Goal: Task Accomplishment & Management: Complete application form

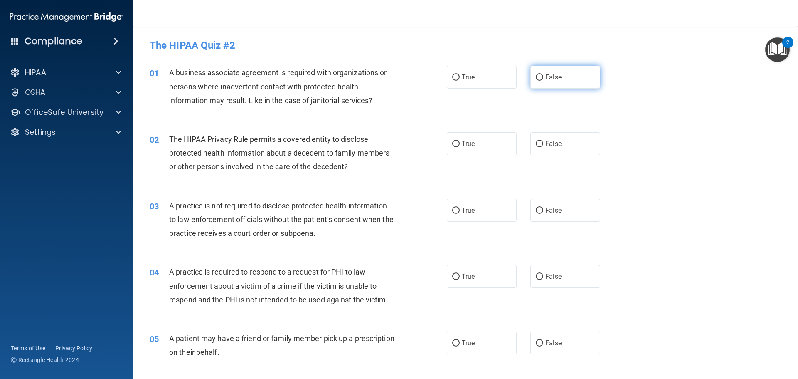
click at [539, 77] on input "False" at bounding box center [539, 77] width 7 height 6
radio input "true"
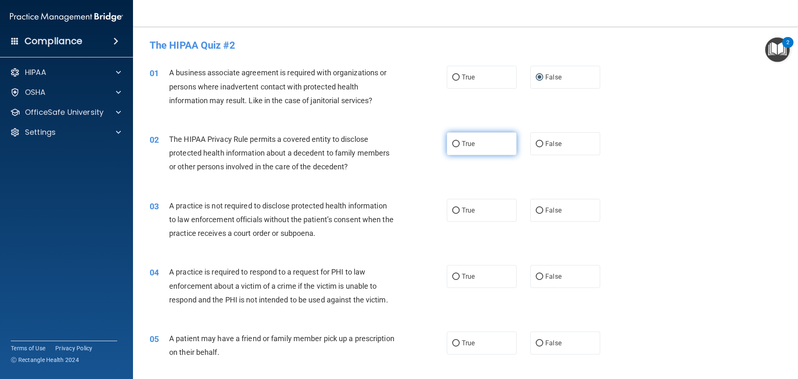
click at [453, 144] on input "True" at bounding box center [455, 144] width 7 height 6
radio input "true"
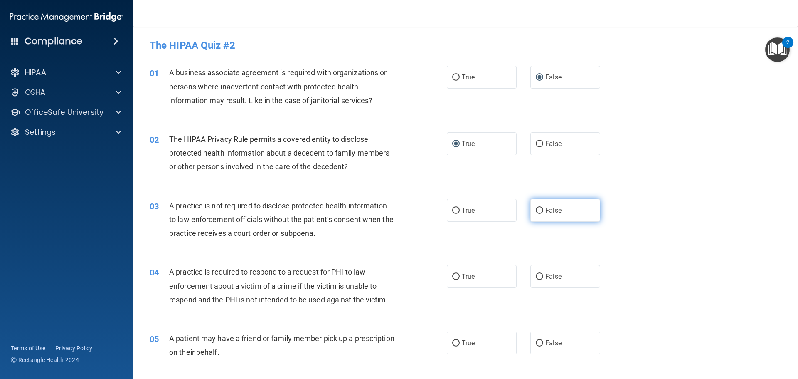
click at [536, 212] on input "False" at bounding box center [539, 210] width 7 height 6
radio input "true"
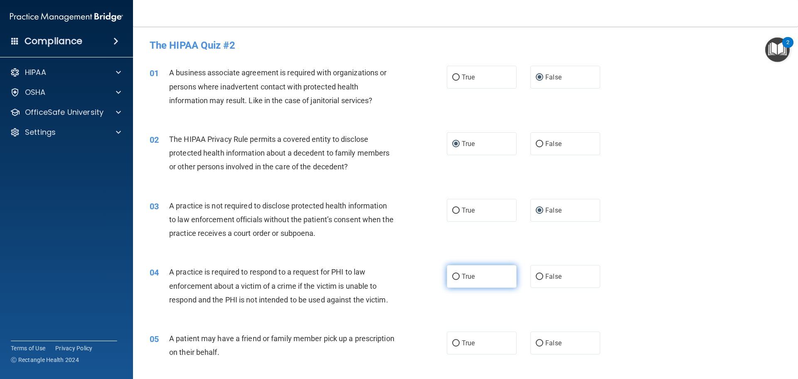
click at [453, 274] on input "True" at bounding box center [455, 277] width 7 height 6
radio input "true"
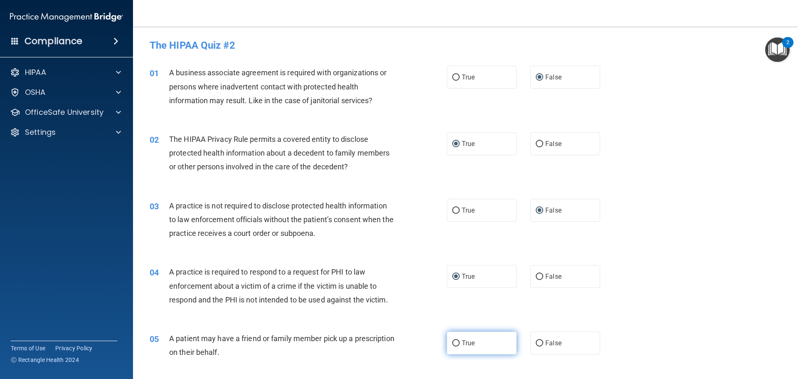
drag, startPoint x: 452, startPoint y: 345, endPoint x: 444, endPoint y: 332, distance: 15.8
click at [452, 345] on input "True" at bounding box center [455, 343] width 7 height 6
radio input "true"
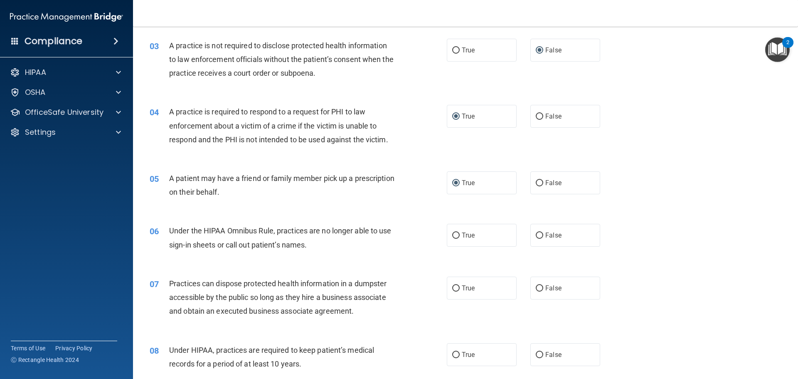
scroll to position [166, 0]
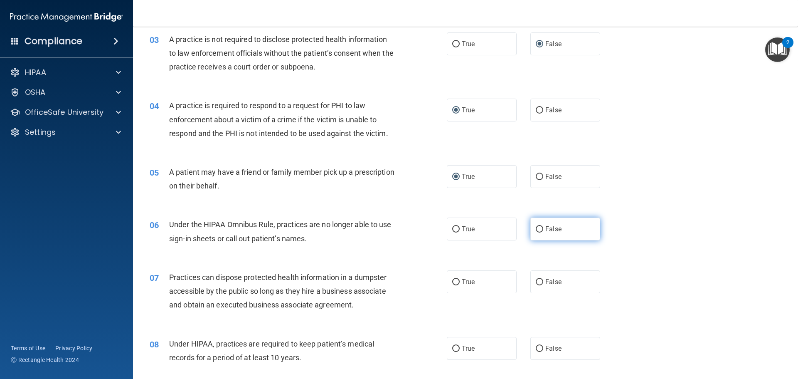
click at [538, 225] on label "False" at bounding box center [565, 228] width 70 height 23
click at [538, 226] on input "False" at bounding box center [539, 229] width 7 height 6
radio input "true"
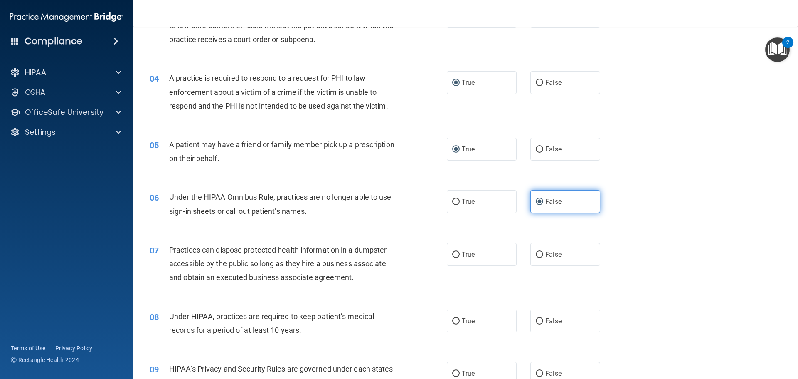
scroll to position [249, 0]
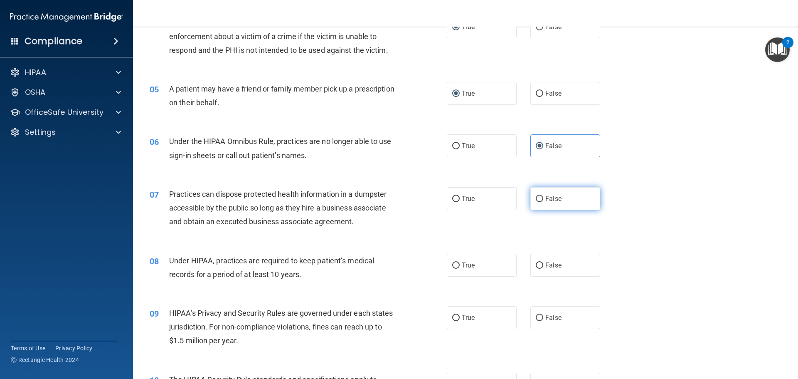
click at [536, 196] on input "False" at bounding box center [539, 199] width 7 height 6
radio input "true"
click at [536, 263] on input "False" at bounding box center [539, 265] width 7 height 6
radio input "true"
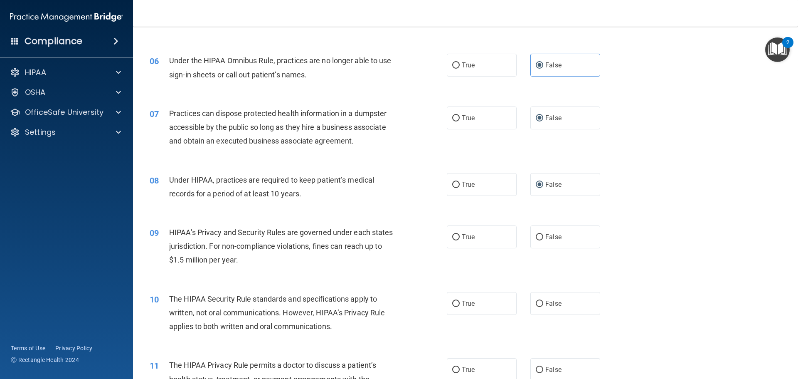
scroll to position [333, 0]
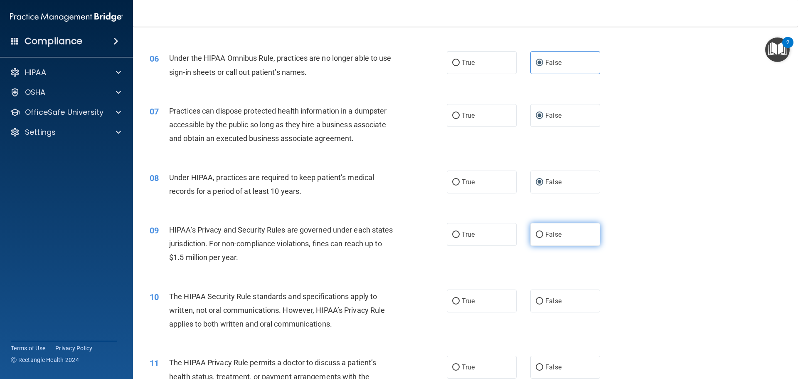
click at [536, 232] on input "False" at bounding box center [539, 235] width 7 height 6
radio input "true"
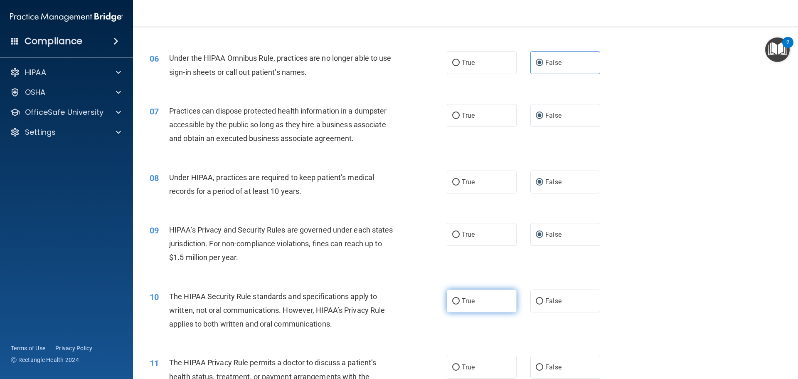
click at [453, 300] on input "True" at bounding box center [455, 301] width 7 height 6
radio input "true"
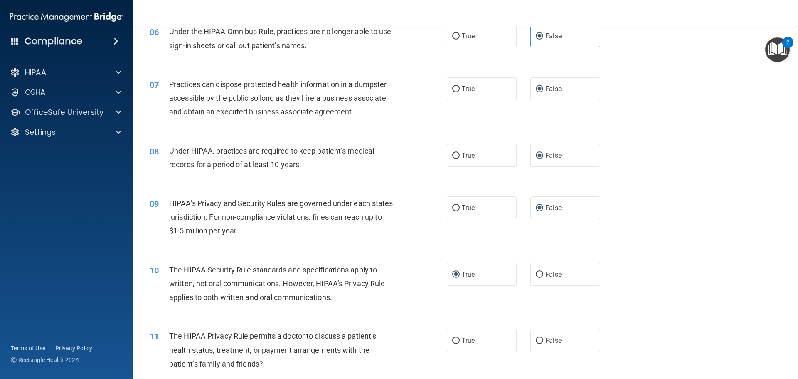
scroll to position [457, 0]
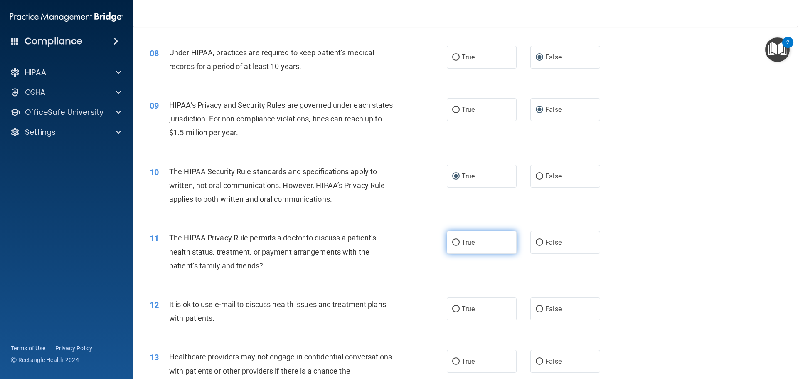
click at [454, 242] on input "True" at bounding box center [455, 242] width 7 height 6
radio input "true"
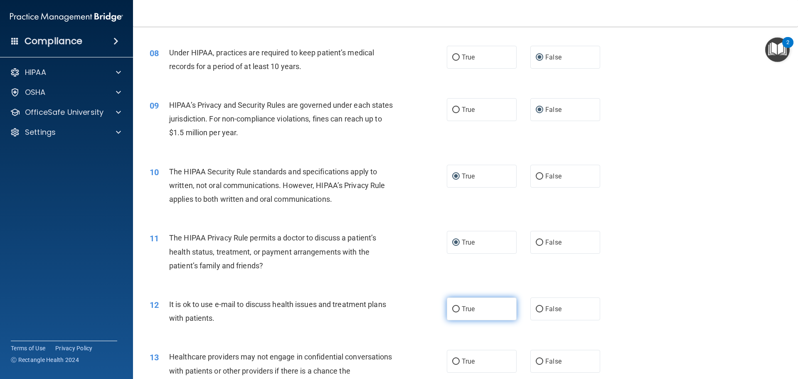
click at [452, 307] on input "True" at bounding box center [455, 309] width 7 height 6
radio input "true"
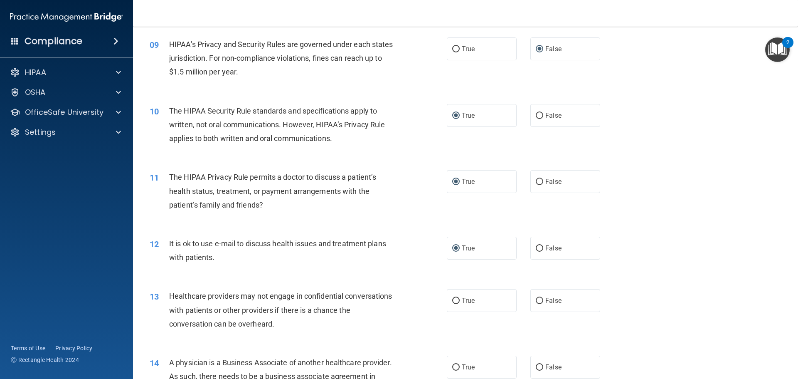
scroll to position [624, 0]
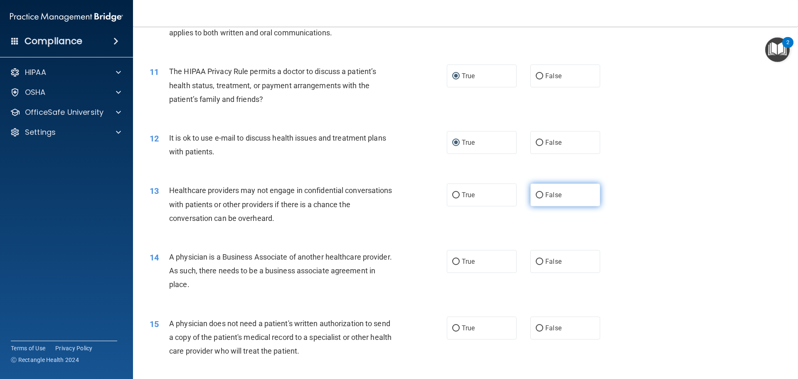
click at [536, 195] on input "False" at bounding box center [539, 195] width 7 height 6
radio input "true"
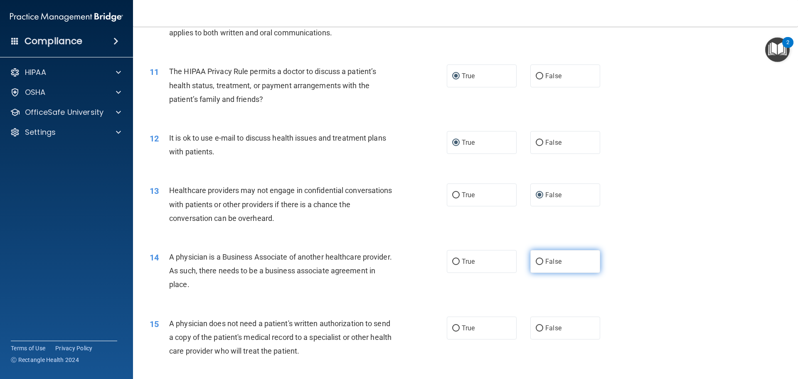
click at [536, 263] on input "False" at bounding box center [539, 262] width 7 height 6
radio input "true"
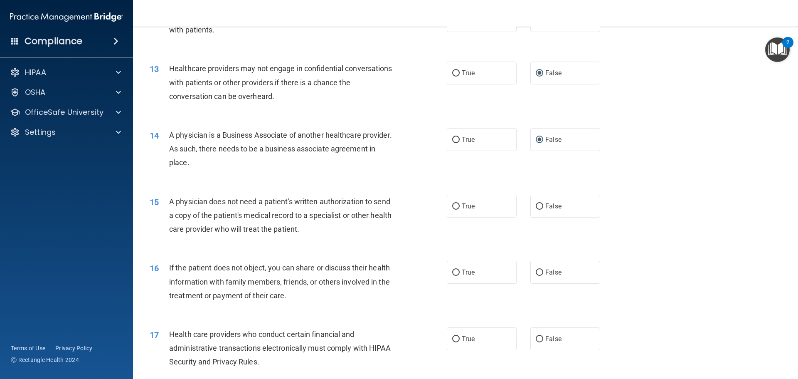
scroll to position [748, 0]
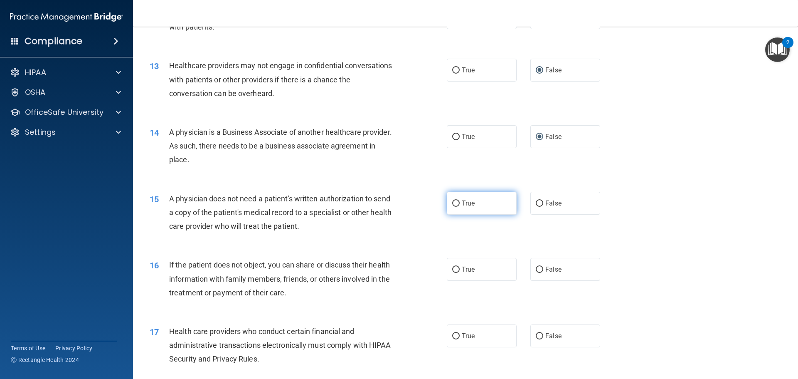
click at [455, 202] on input "True" at bounding box center [455, 203] width 7 height 6
radio input "true"
click at [454, 269] on input "True" at bounding box center [455, 269] width 7 height 6
radio input "true"
click at [453, 335] on input "True" at bounding box center [455, 336] width 7 height 6
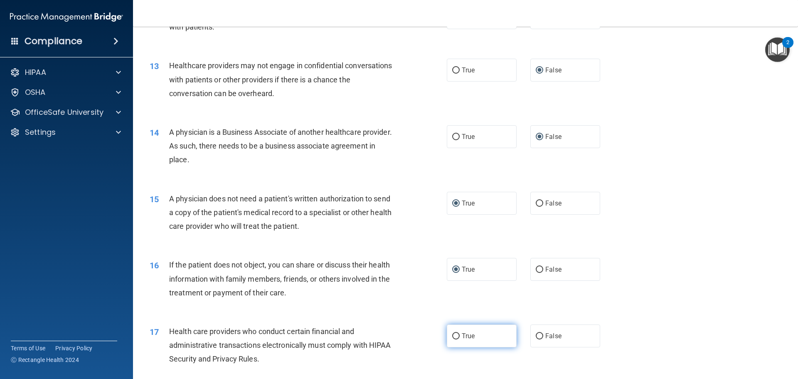
radio input "true"
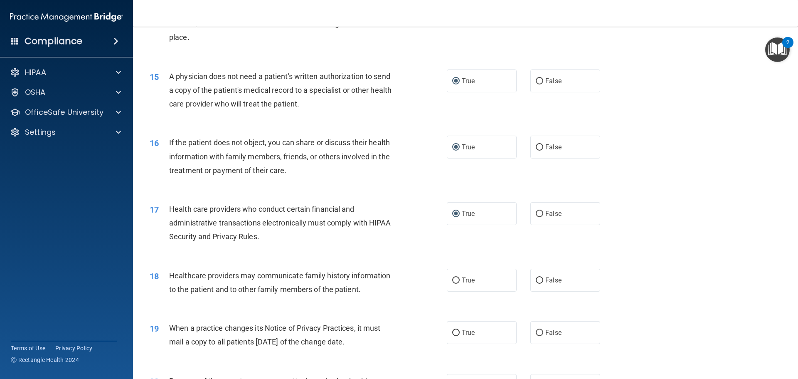
scroll to position [873, 0]
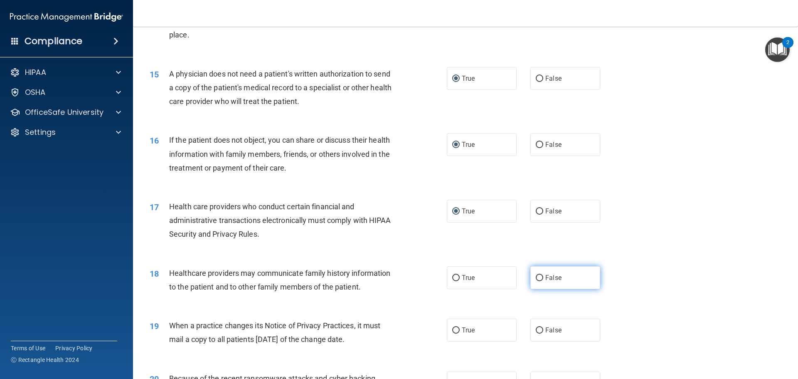
click at [538, 277] on input "False" at bounding box center [539, 278] width 7 height 6
radio input "true"
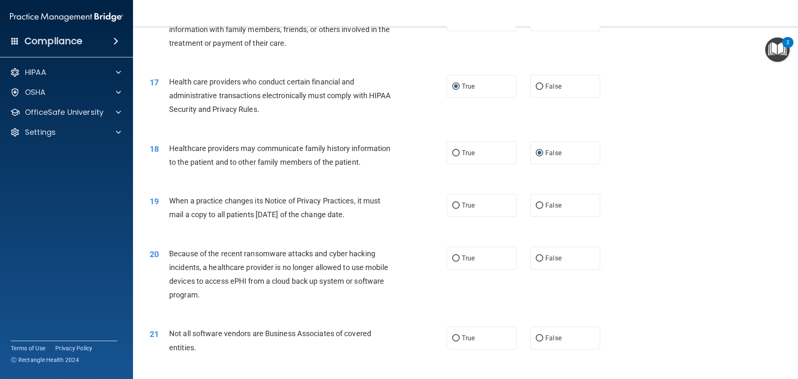
scroll to position [1039, 0]
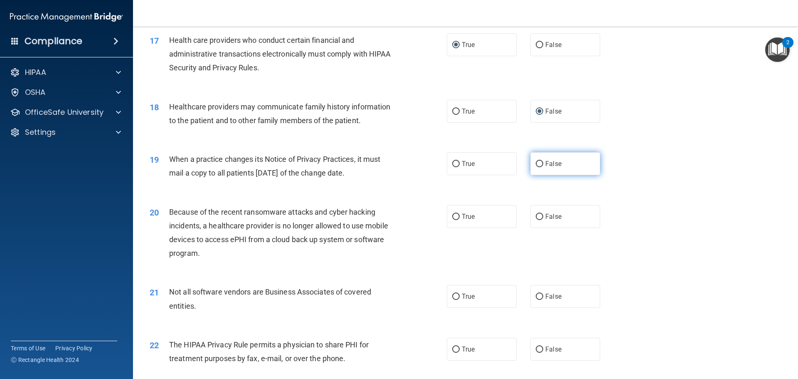
click at [537, 162] on input "False" at bounding box center [539, 164] width 7 height 6
radio input "true"
click at [537, 216] on input "False" at bounding box center [539, 217] width 7 height 6
radio input "true"
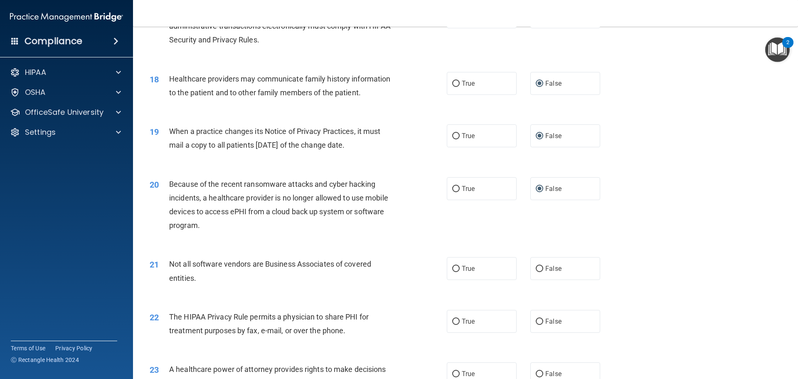
scroll to position [1122, 0]
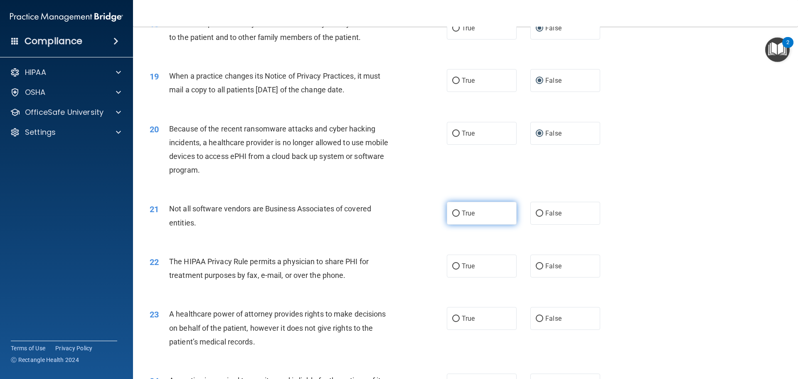
click at [456, 211] on input "True" at bounding box center [455, 213] width 7 height 6
radio input "true"
click at [452, 266] on input "True" at bounding box center [455, 266] width 7 height 6
radio input "true"
click at [539, 316] on input "False" at bounding box center [539, 319] width 7 height 6
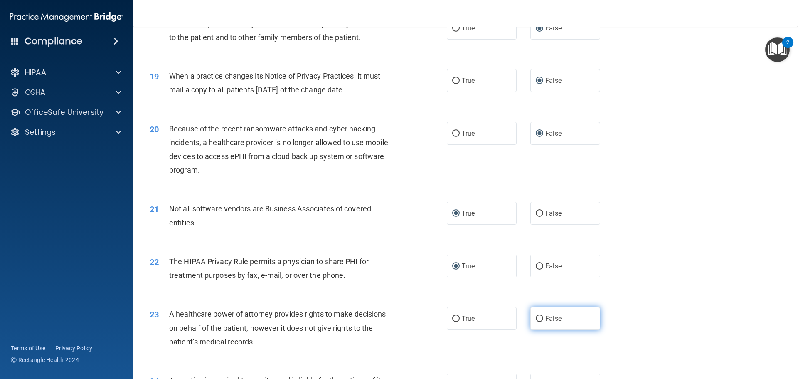
radio input "true"
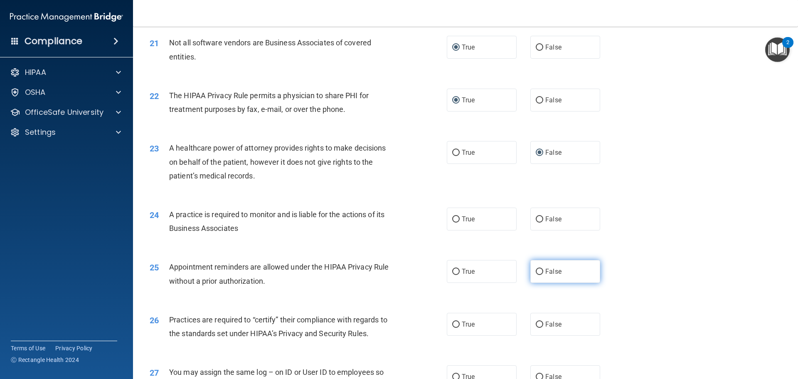
scroll to position [1289, 0]
click at [536, 218] on input "False" at bounding box center [539, 219] width 7 height 6
radio input "true"
click at [455, 270] on input "True" at bounding box center [455, 271] width 7 height 6
radio input "true"
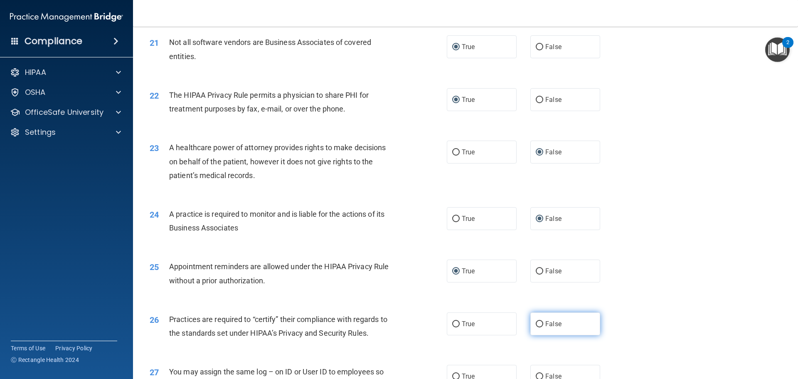
click at [536, 324] on input "False" at bounding box center [539, 324] width 7 height 6
radio input "true"
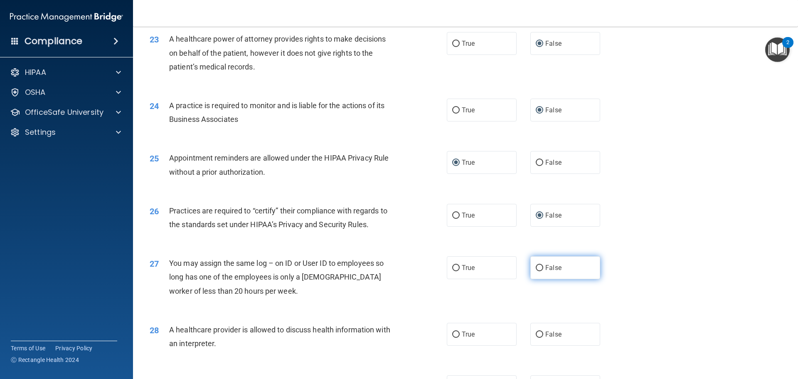
scroll to position [1413, 0]
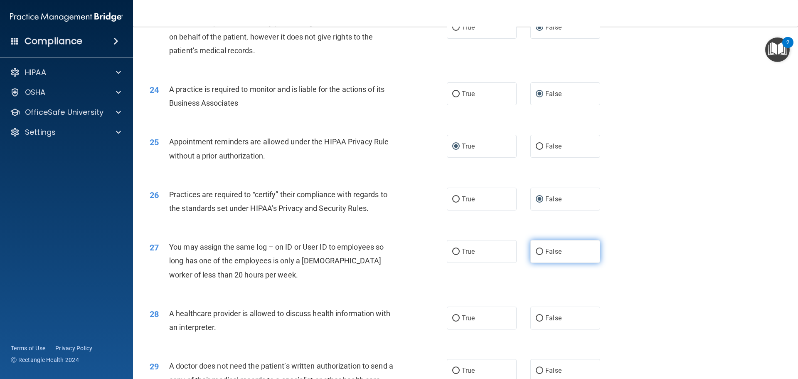
click at [536, 253] on input "False" at bounding box center [539, 252] width 7 height 6
radio input "true"
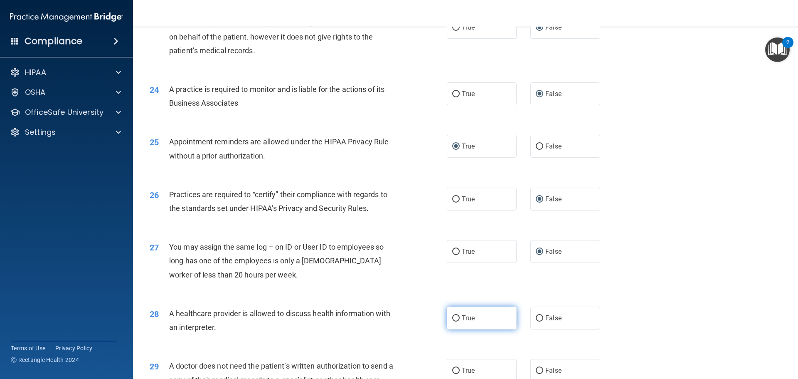
click at [454, 319] on input "True" at bounding box center [455, 318] width 7 height 6
radio input "true"
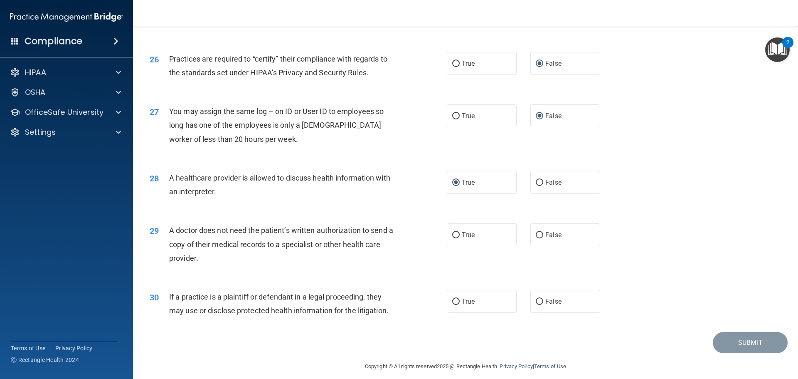
scroll to position [1556, 0]
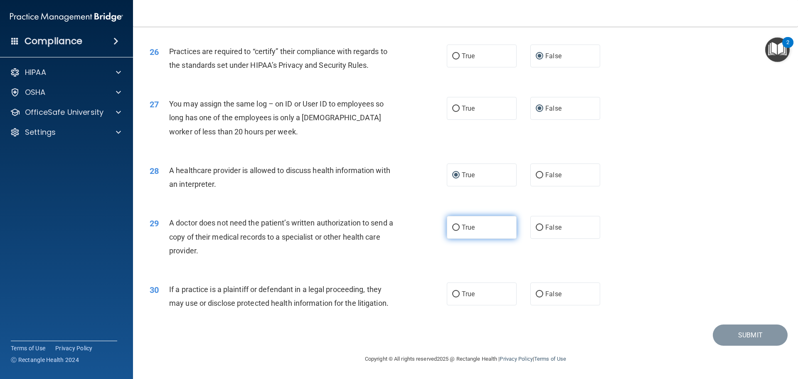
click at [452, 229] on input "True" at bounding box center [455, 227] width 7 height 6
radio input "true"
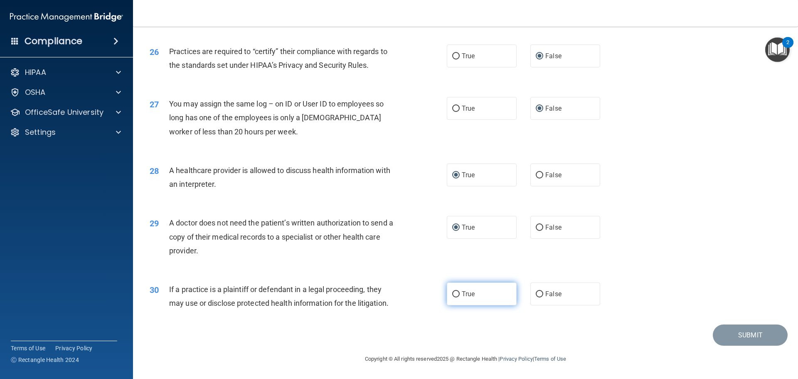
click at [452, 293] on input "True" at bounding box center [455, 294] width 7 height 6
radio input "true"
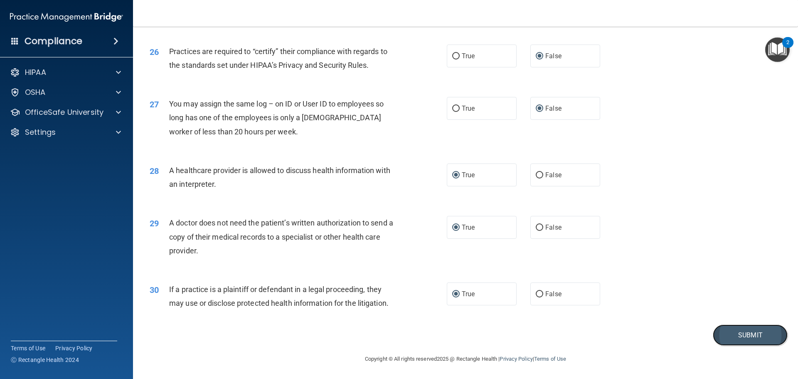
click at [732, 333] on button "Submit" at bounding box center [750, 334] width 75 height 21
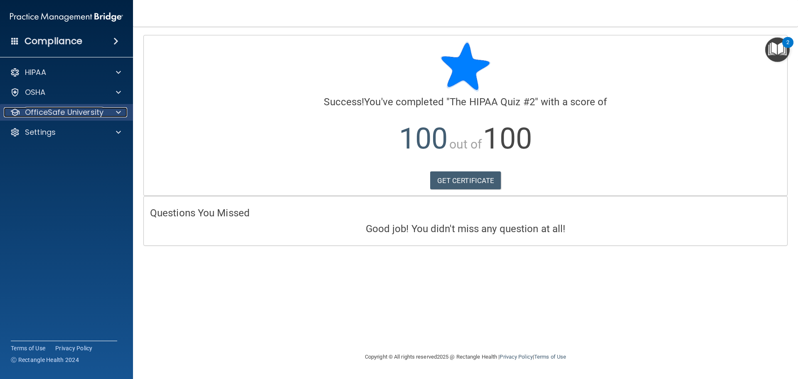
click at [60, 110] on p "OfficeSafe University" at bounding box center [64, 112] width 79 height 10
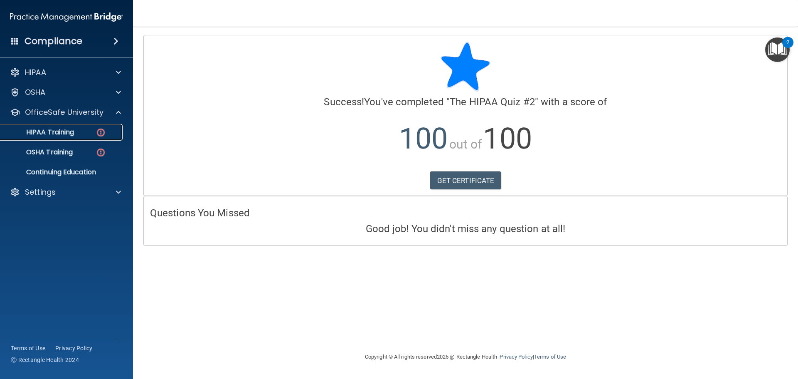
click at [90, 133] on div "HIPAA Training" at bounding box center [61, 132] width 113 height 8
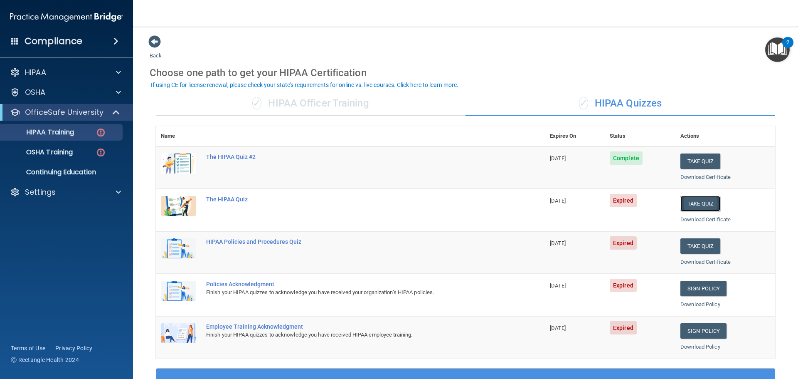
click at [690, 201] on button "Take Quiz" at bounding box center [700, 203] width 40 height 15
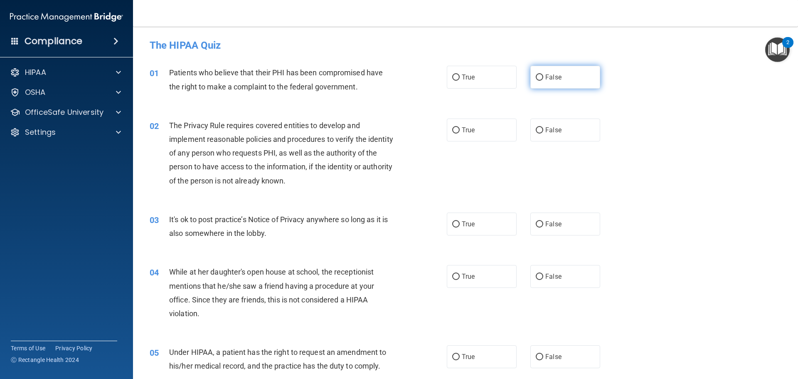
click at [536, 78] on input "False" at bounding box center [539, 77] width 7 height 6
radio input "true"
click at [453, 131] on input "True" at bounding box center [455, 130] width 7 height 6
radio input "true"
click at [537, 226] on input "False" at bounding box center [539, 224] width 7 height 6
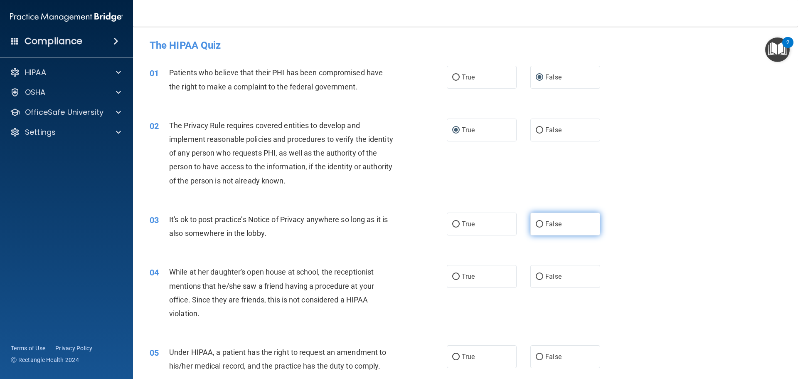
radio input "true"
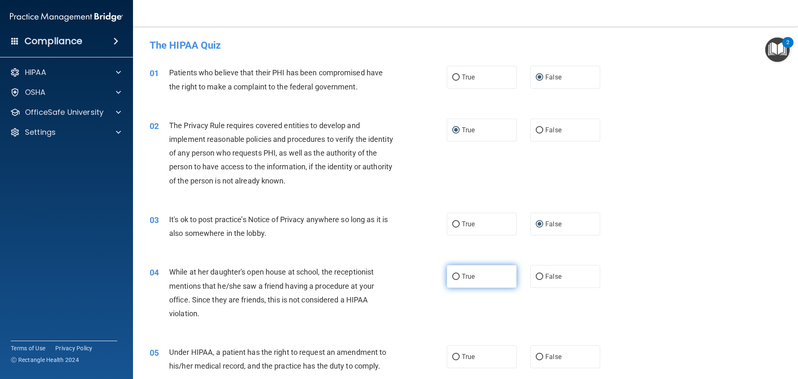
click at [456, 276] on input "True" at bounding box center [455, 277] width 7 height 6
radio input "true"
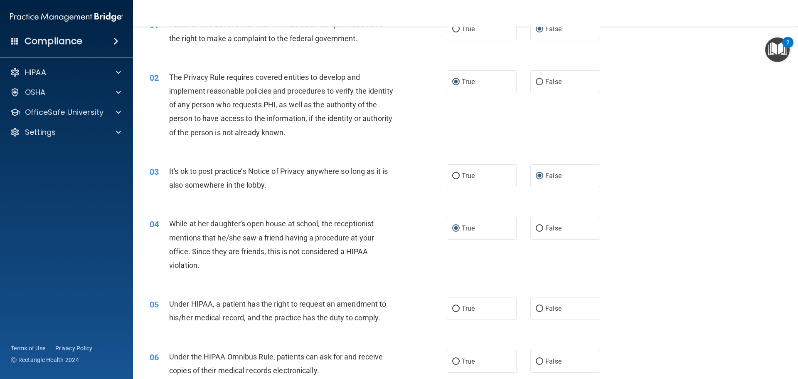
scroll to position [125, 0]
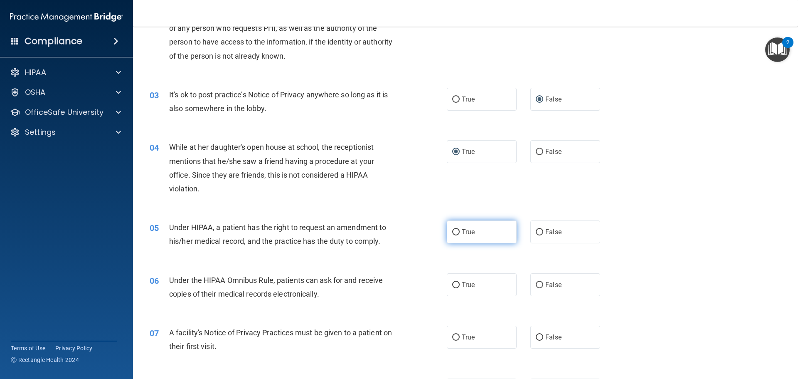
click at [455, 231] on input "True" at bounding box center [455, 232] width 7 height 6
radio input "true"
click at [531, 286] on label "False" at bounding box center [565, 284] width 70 height 23
click at [536, 286] on input "False" at bounding box center [539, 285] width 7 height 6
radio input "true"
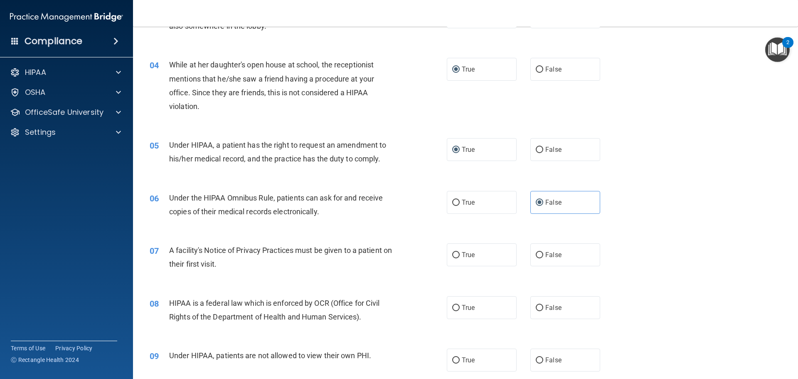
scroll to position [208, 0]
click at [457, 254] on label "True" at bounding box center [482, 253] width 70 height 23
click at [457, 254] on input "True" at bounding box center [455, 254] width 7 height 6
radio input "true"
click at [537, 307] on input "False" at bounding box center [539, 307] width 7 height 6
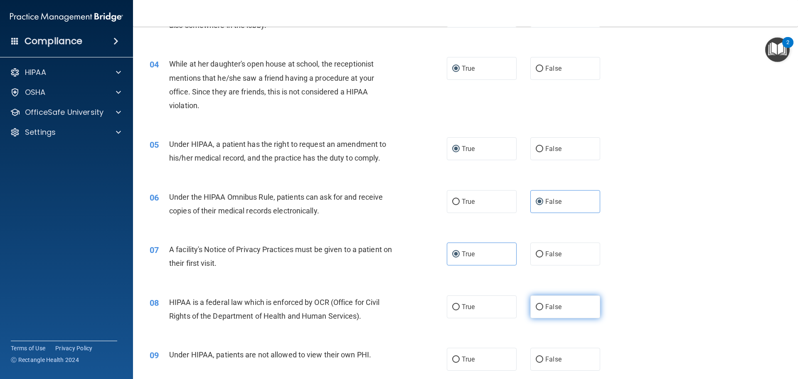
radio input "true"
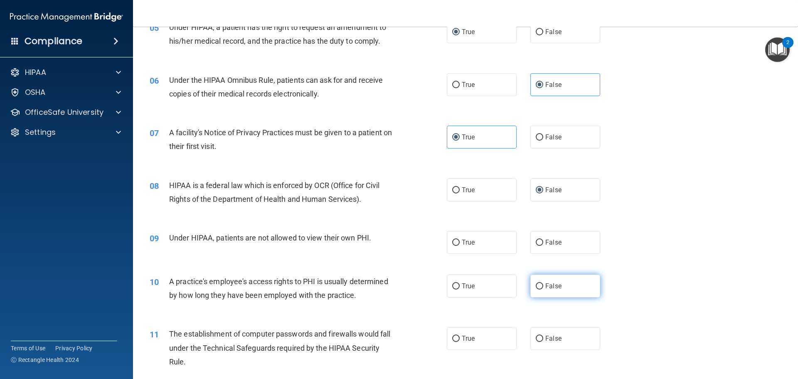
scroll to position [333, 0]
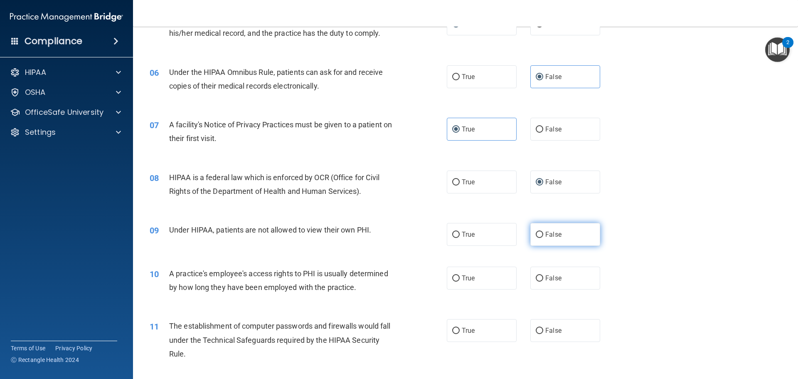
click at [536, 235] on input "False" at bounding box center [539, 235] width 7 height 6
radio input "true"
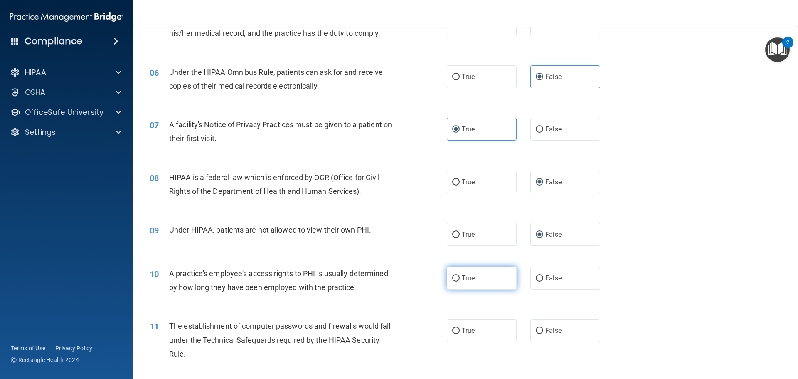
click at [454, 279] on input "True" at bounding box center [455, 278] width 7 height 6
radio input "true"
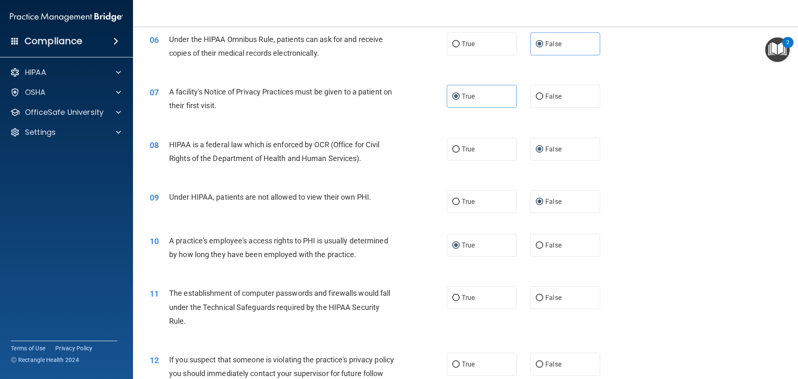
scroll to position [416, 0]
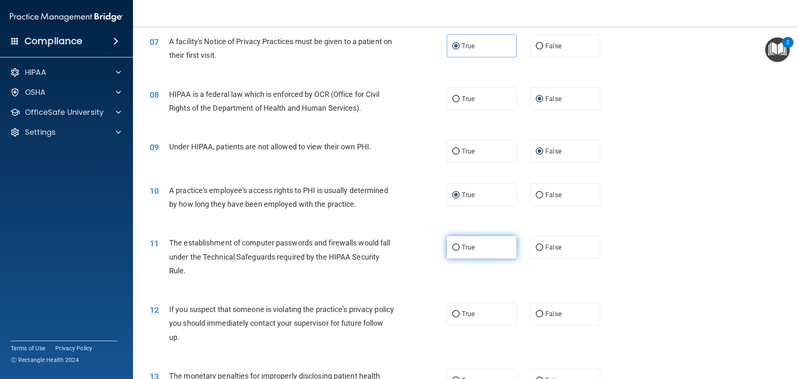
click at [454, 245] on input "True" at bounding box center [455, 247] width 7 height 6
radio input "true"
click at [536, 313] on input "False" at bounding box center [539, 314] width 7 height 6
radio input "true"
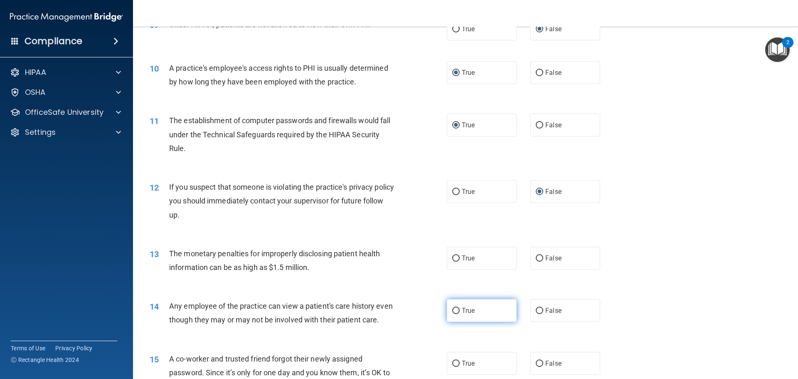
scroll to position [582, 0]
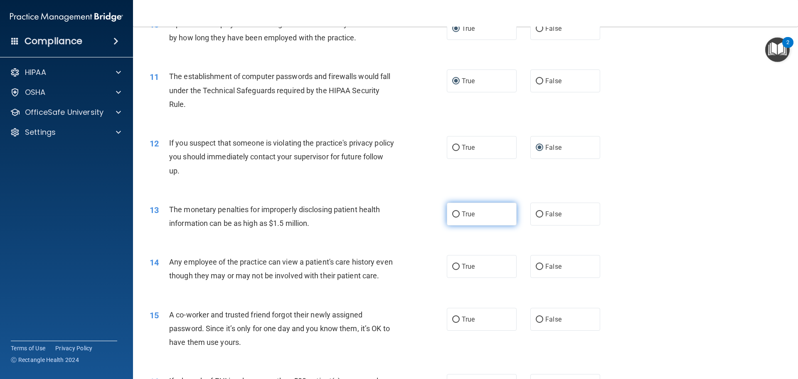
click at [452, 214] on input "True" at bounding box center [455, 214] width 7 height 6
radio input "true"
click at [538, 265] on input "False" at bounding box center [539, 267] width 7 height 6
radio input "true"
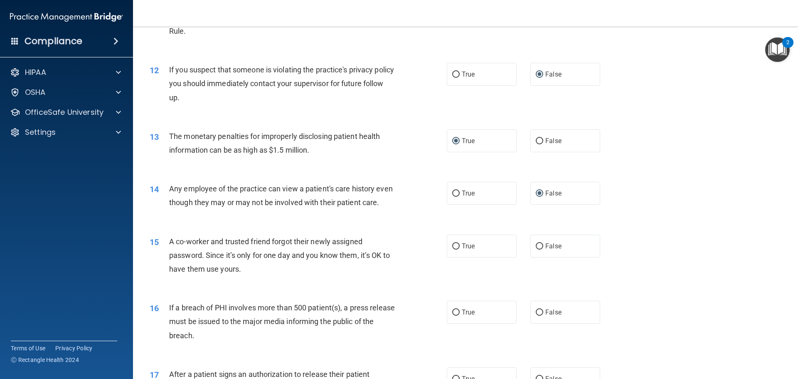
scroll to position [665, 0]
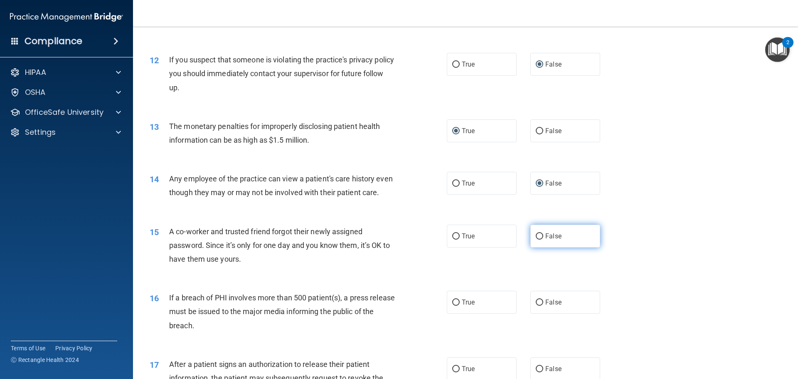
click at [537, 239] on input "False" at bounding box center [539, 236] width 7 height 6
radio input "true"
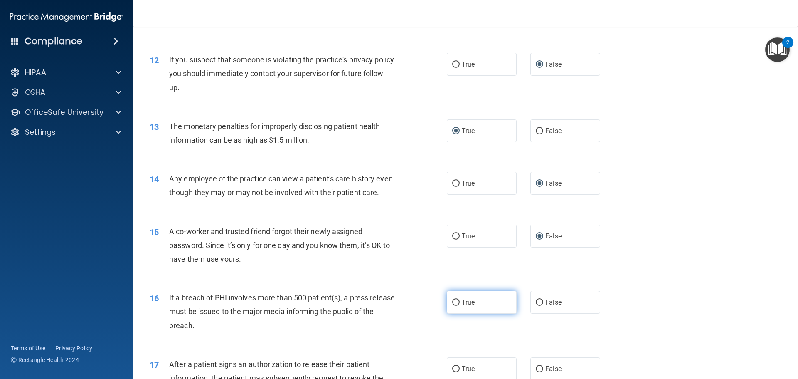
click at [452, 306] on input "True" at bounding box center [455, 302] width 7 height 6
radio input "true"
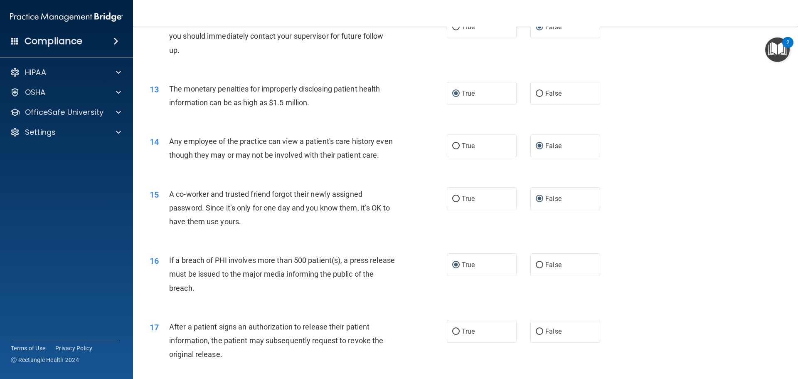
scroll to position [790, 0]
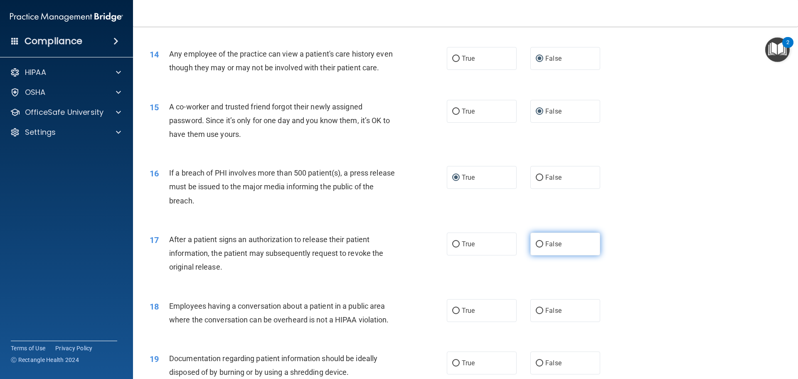
click at [536, 247] on input "False" at bounding box center [539, 244] width 7 height 6
radio input "true"
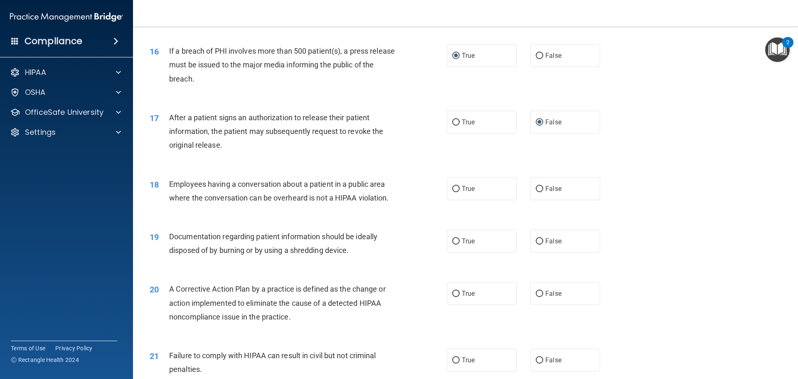
scroll to position [915, 0]
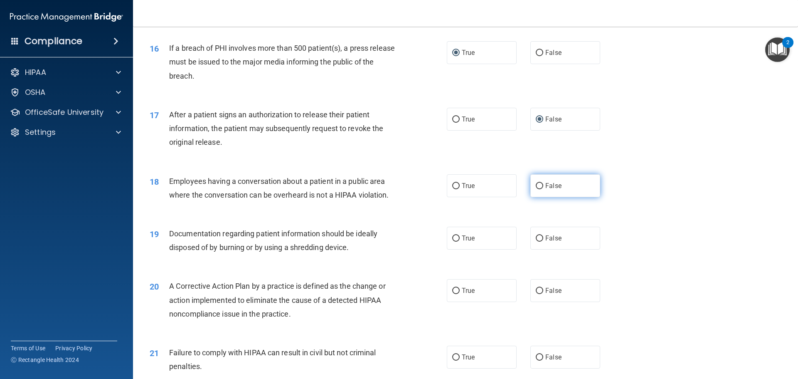
click at [536, 189] on input "False" at bounding box center [539, 186] width 7 height 6
radio input "true"
click at [454, 242] on input "True" at bounding box center [455, 238] width 7 height 6
radio input "true"
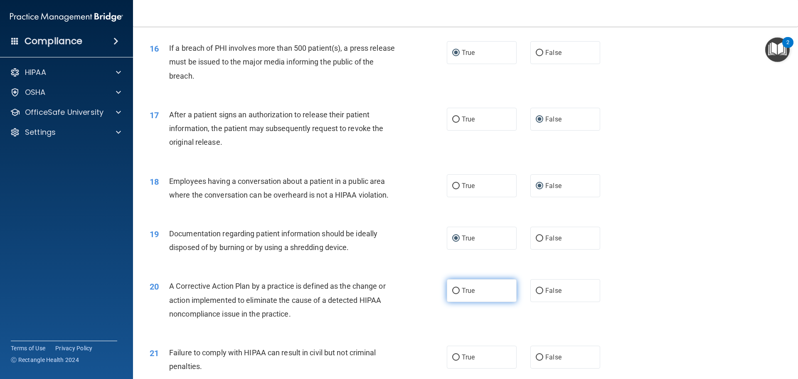
click at [452, 294] on input "True" at bounding box center [455, 291] width 7 height 6
radio input "true"
drag, startPoint x: 536, startPoint y: 303, endPoint x: 517, endPoint y: 301, distance: 19.3
click at [536, 294] on input "False" at bounding box center [539, 291] width 7 height 6
radio input "true"
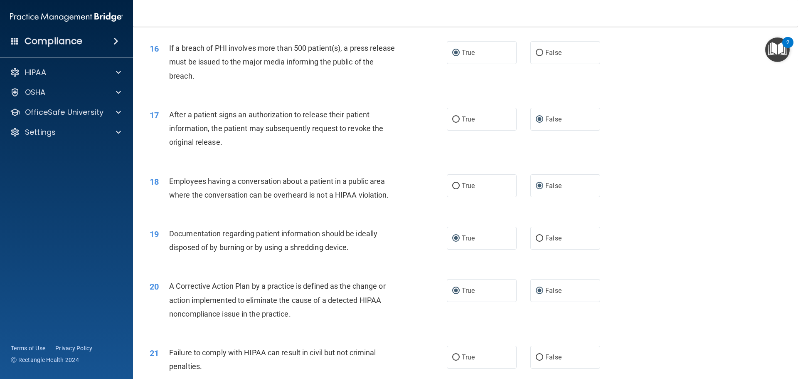
radio input "false"
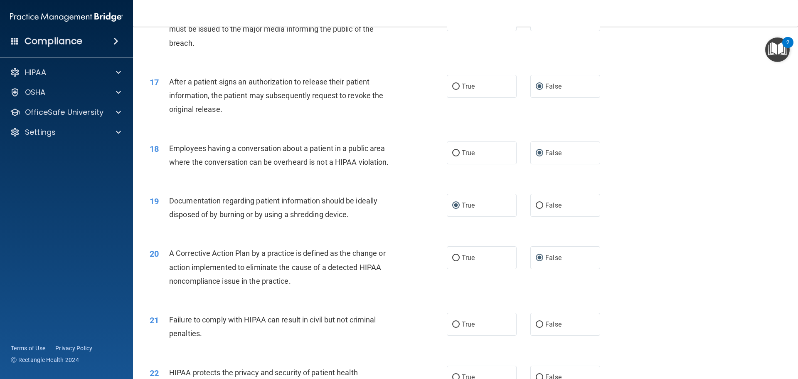
scroll to position [998, 0]
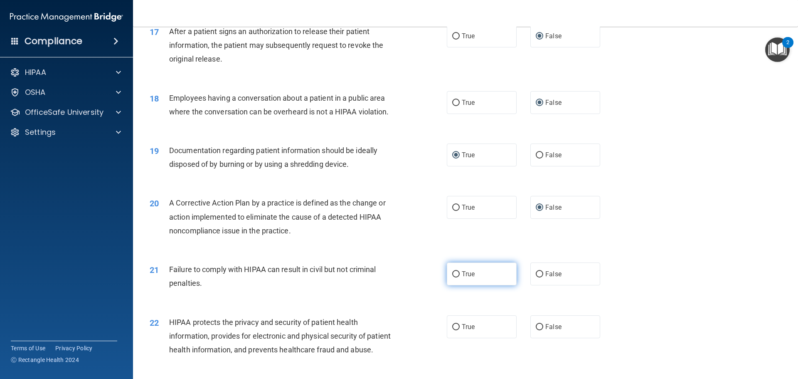
click at [454, 277] on input "True" at bounding box center [455, 274] width 7 height 6
radio input "true"
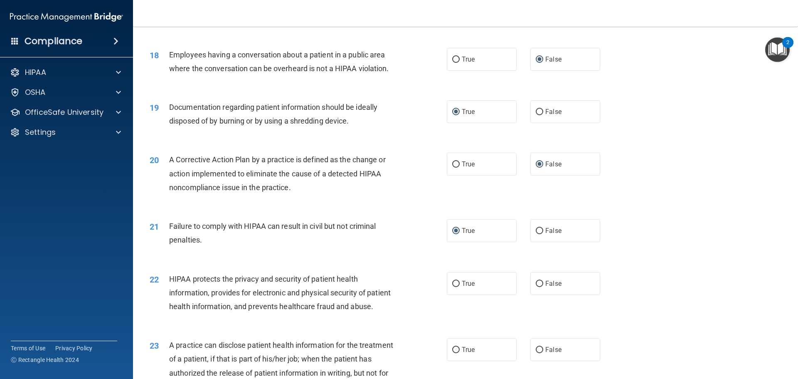
scroll to position [1081, 0]
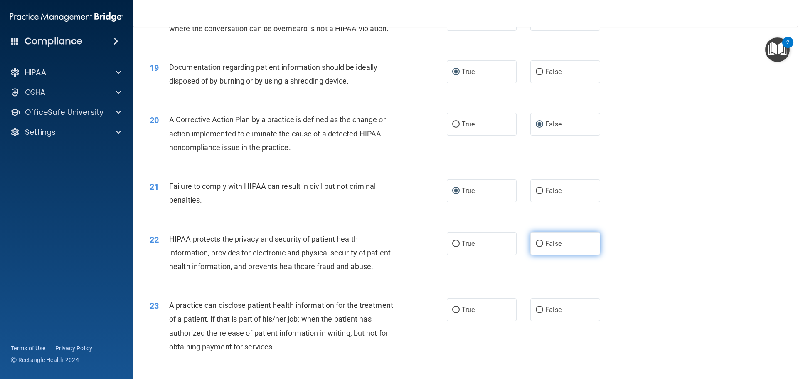
click at [537, 247] on input "False" at bounding box center [539, 244] width 7 height 6
radio input "true"
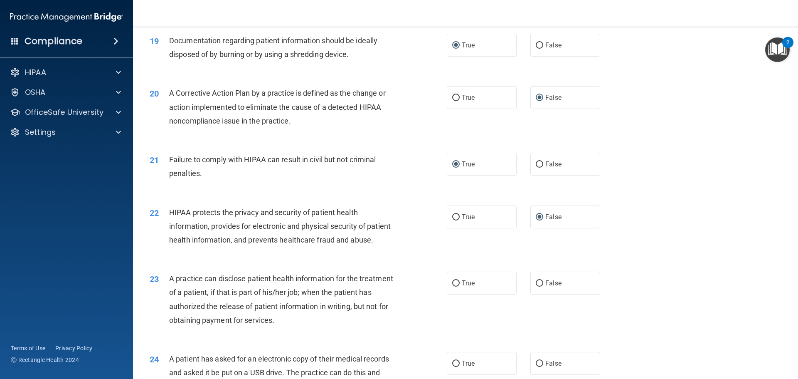
scroll to position [1164, 0]
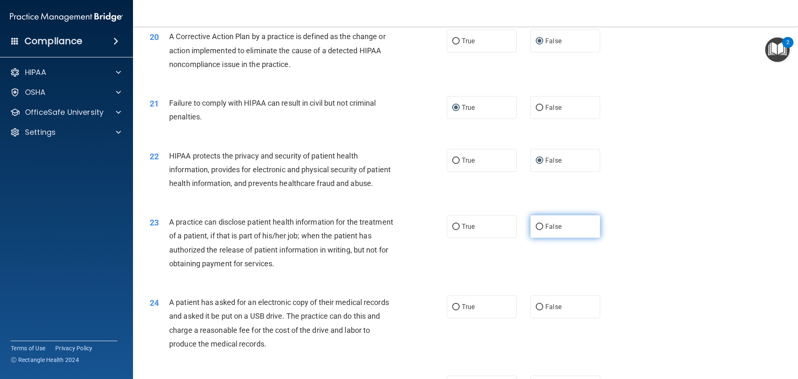
click at [536, 230] on input "False" at bounding box center [539, 227] width 7 height 6
radio input "true"
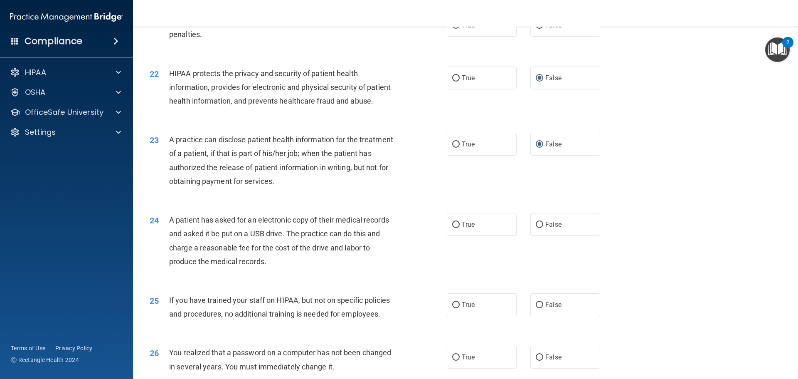
scroll to position [1247, 0]
click at [453, 227] on input "True" at bounding box center [455, 224] width 7 height 6
radio input "true"
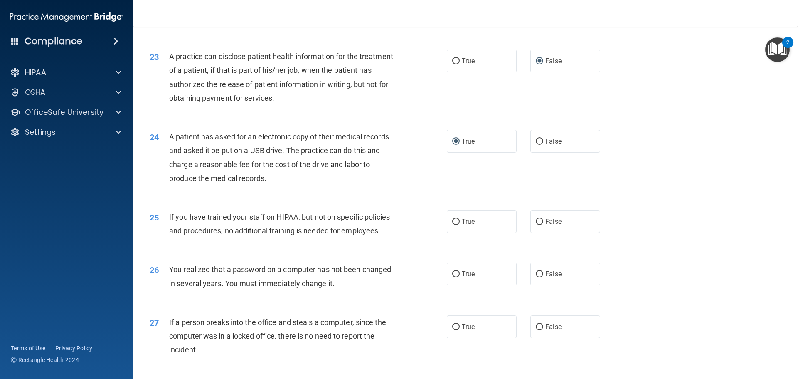
scroll to position [1330, 0]
click at [455, 224] on input "True" at bounding box center [455, 221] width 7 height 6
radio input "true"
click at [453, 276] on input "True" at bounding box center [455, 273] width 7 height 6
radio input "true"
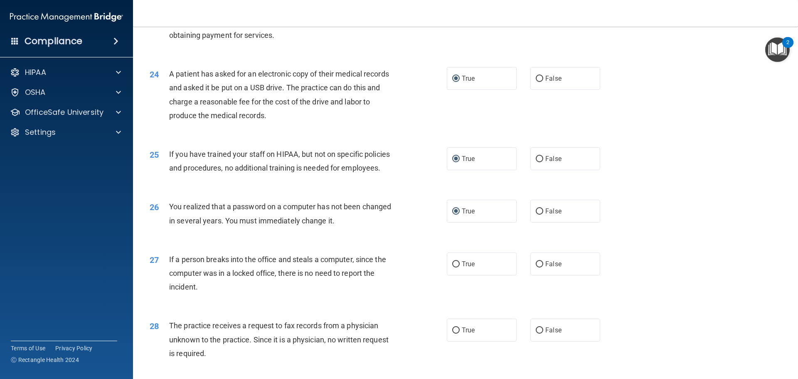
scroll to position [1413, 0]
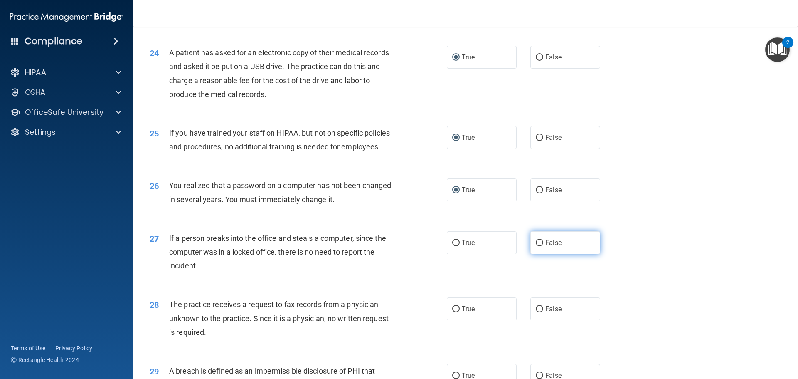
click at [538, 246] on input "False" at bounding box center [539, 243] width 7 height 6
radio input "true"
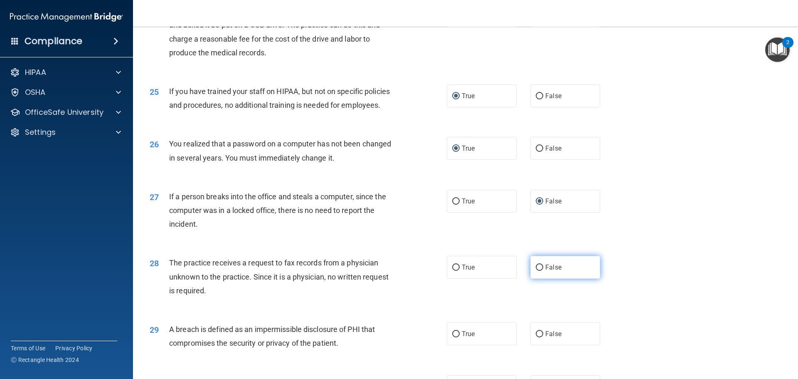
click at [538, 271] on input "False" at bounding box center [539, 267] width 7 height 6
radio input "true"
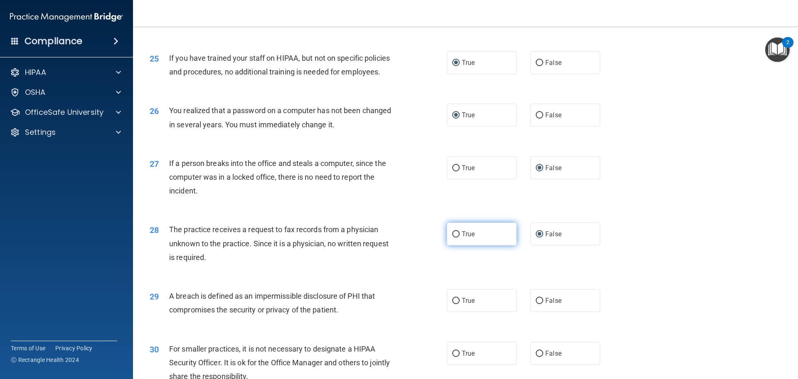
scroll to position [1580, 0]
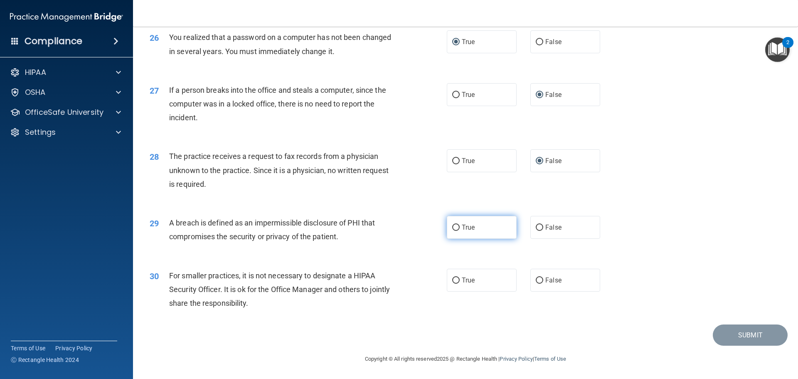
click at [453, 231] on input "True" at bounding box center [455, 227] width 7 height 6
radio input "true"
click at [536, 284] on input "False" at bounding box center [539, 280] width 7 height 6
radio input "true"
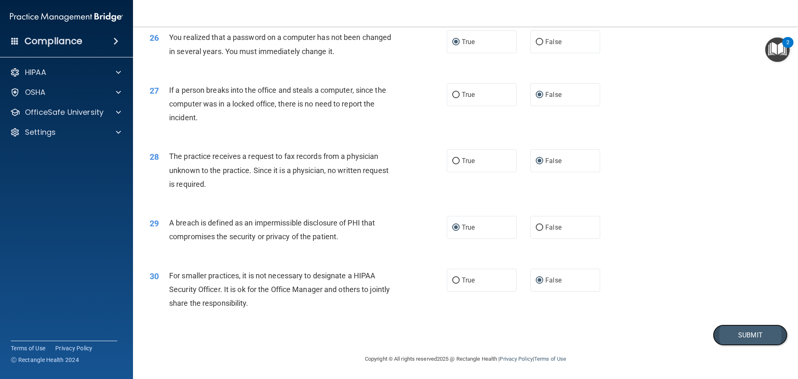
click at [749, 345] on button "Submit" at bounding box center [750, 334] width 75 height 21
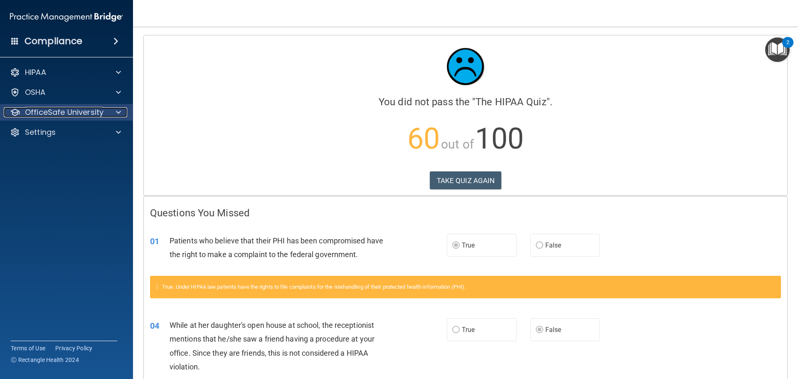
click at [57, 111] on p "OfficeSafe University" at bounding box center [64, 112] width 79 height 10
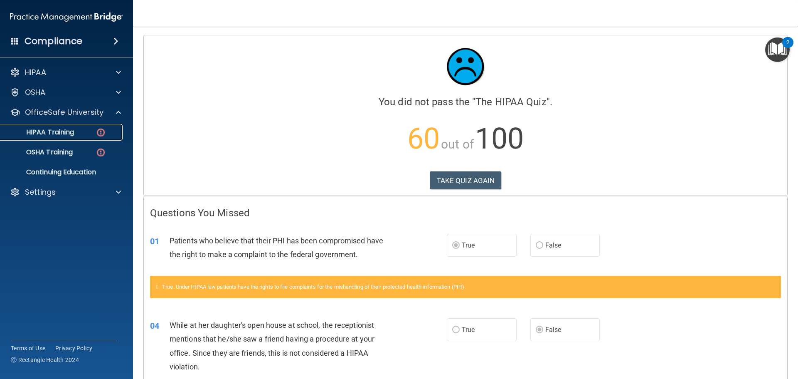
click at [94, 134] on div "HIPAA Training" at bounding box center [61, 132] width 113 height 8
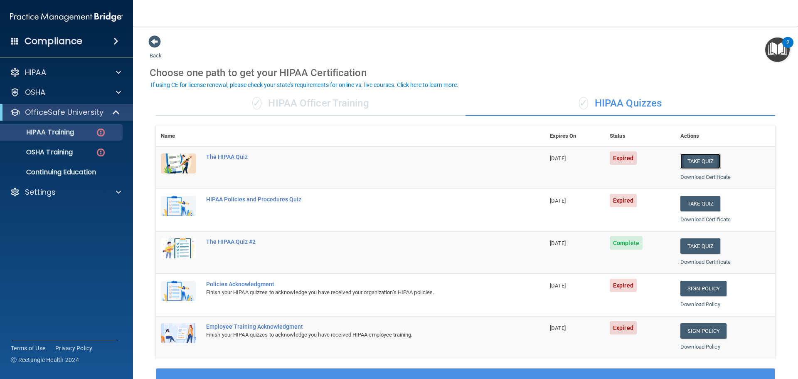
click at [686, 160] on button "Take Quiz" at bounding box center [700, 160] width 40 height 15
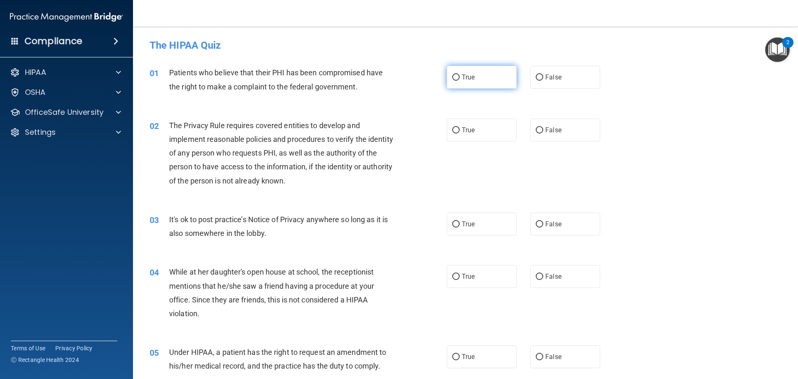
click at [454, 76] on input "True" at bounding box center [455, 77] width 7 height 6
radio input "true"
click at [453, 130] on input "True" at bounding box center [455, 130] width 7 height 6
radio input "true"
click at [536, 222] on input "False" at bounding box center [539, 224] width 7 height 6
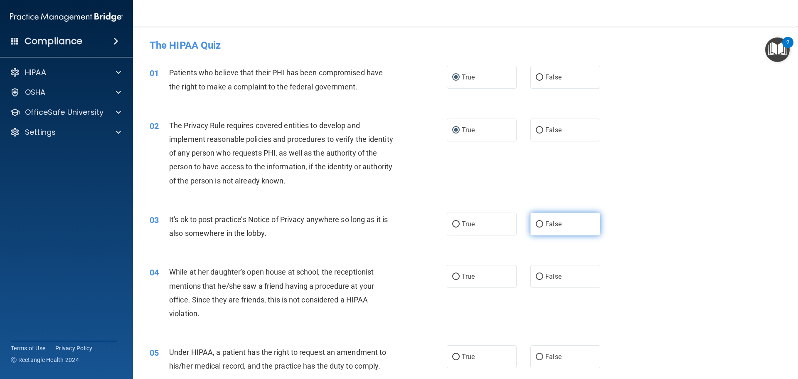
radio input "true"
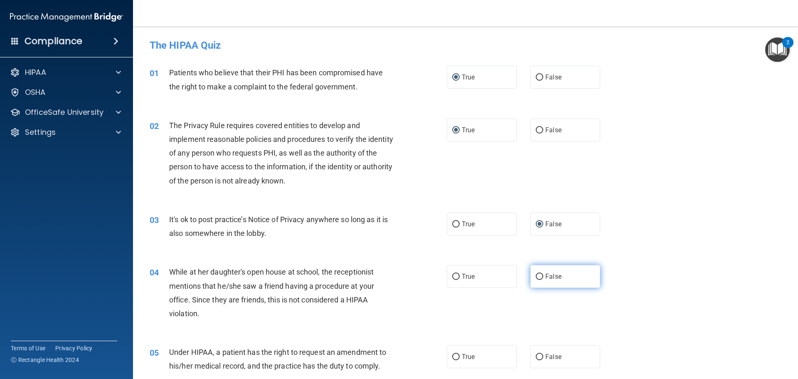
click at [536, 275] on input "False" at bounding box center [539, 277] width 7 height 6
radio input "true"
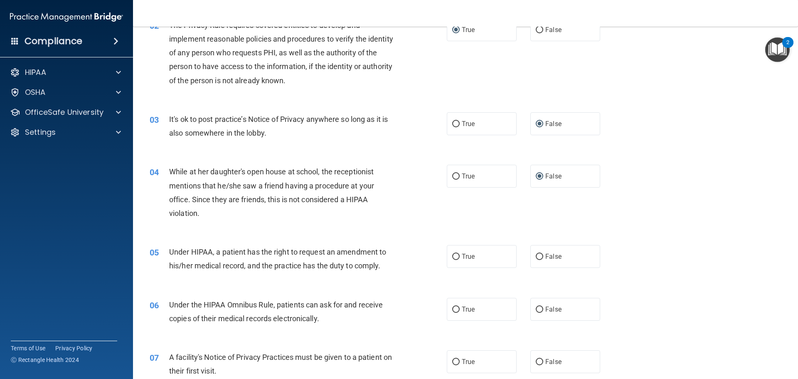
scroll to position [125, 0]
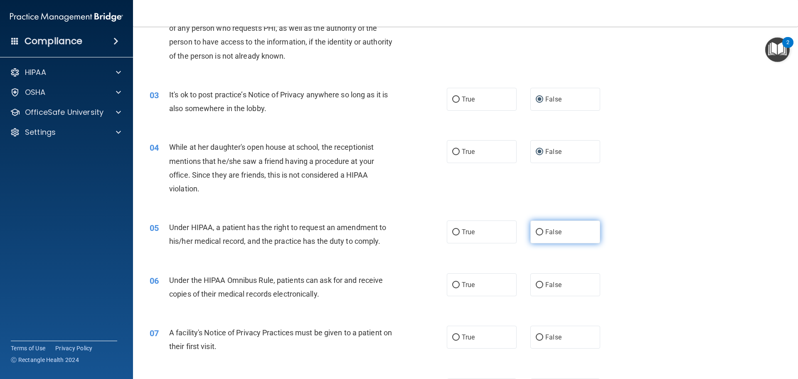
click at [538, 231] on input "False" at bounding box center [539, 232] width 7 height 6
radio input "true"
click at [455, 283] on input "True" at bounding box center [455, 285] width 7 height 6
radio input "true"
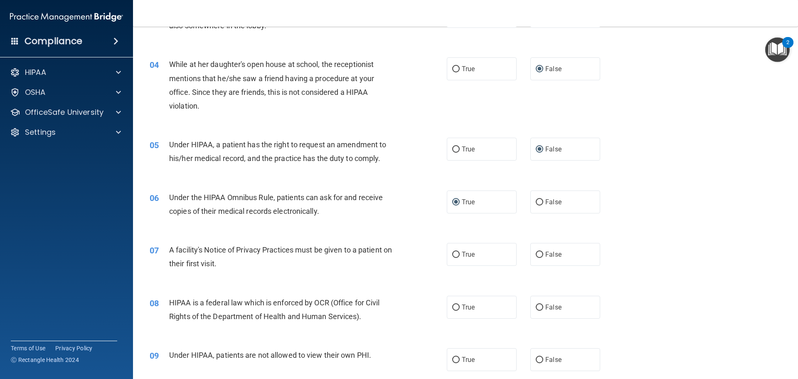
scroll to position [208, 0]
click at [452, 255] on input "True" at bounding box center [455, 254] width 7 height 6
radio input "true"
click at [453, 308] on input "True" at bounding box center [455, 307] width 7 height 6
radio input "true"
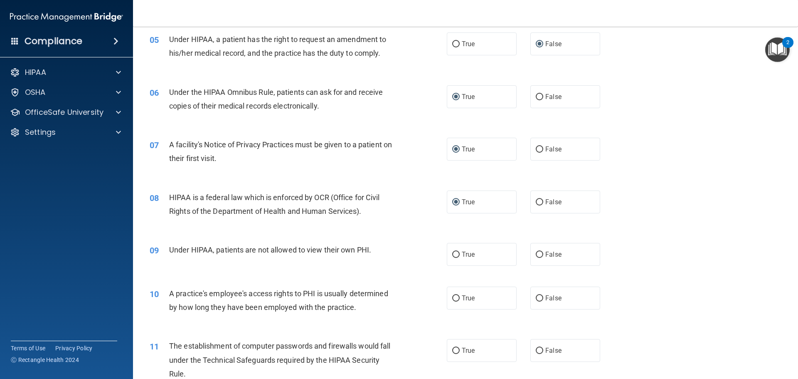
scroll to position [333, 0]
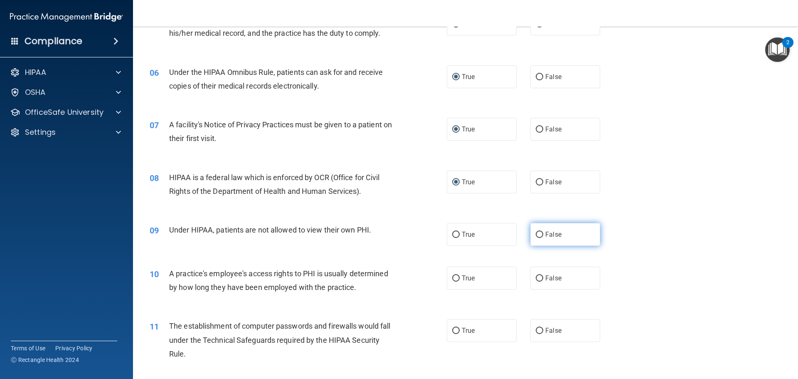
click at [536, 233] on input "False" at bounding box center [539, 235] width 7 height 6
radio input "true"
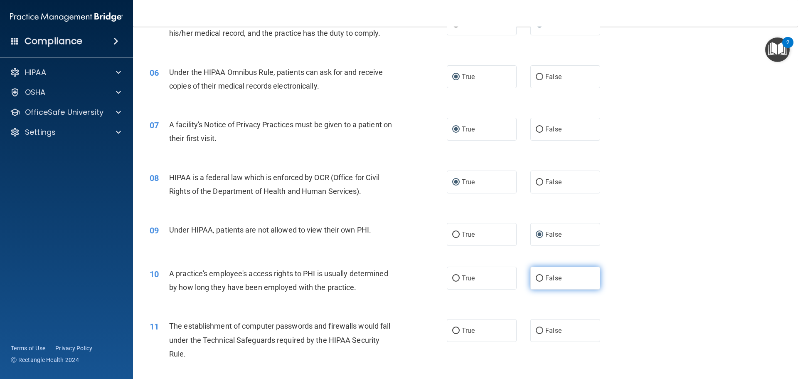
click at [536, 276] on input "False" at bounding box center [539, 278] width 7 height 6
radio input "true"
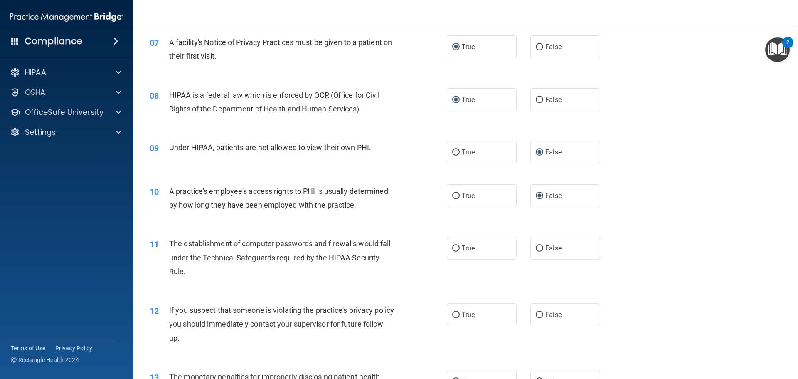
scroll to position [416, 0]
click at [453, 246] on input "True" at bounding box center [455, 247] width 7 height 6
radio input "true"
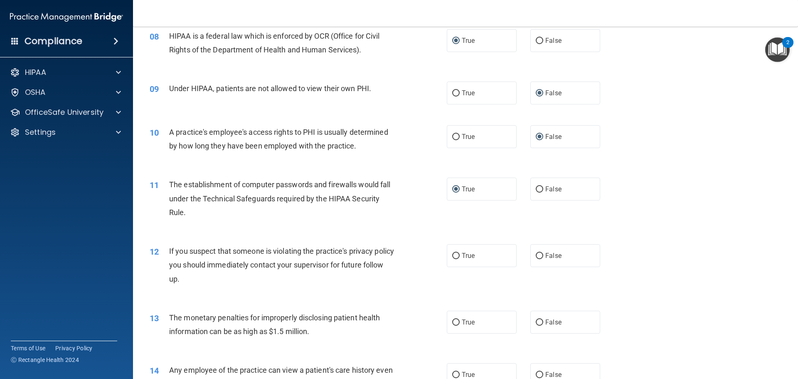
scroll to position [499, 0]
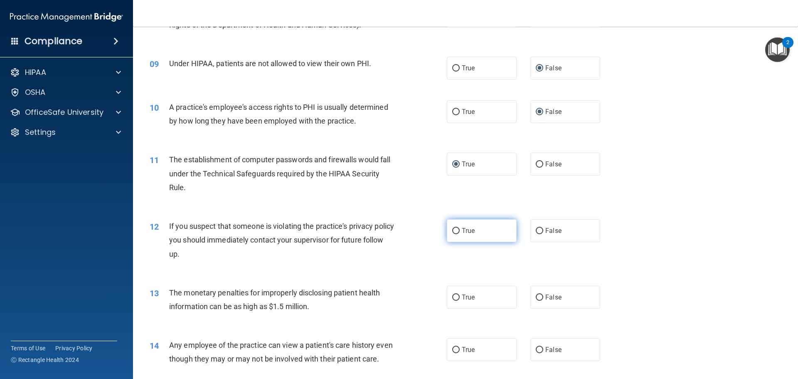
drag, startPoint x: 452, startPoint y: 227, endPoint x: 452, endPoint y: 233, distance: 5.8
click at [452, 228] on input "True" at bounding box center [455, 231] width 7 height 6
radio input "true"
drag, startPoint x: 454, startPoint y: 298, endPoint x: 444, endPoint y: 298, distance: 10.8
click at [454, 298] on input "True" at bounding box center [455, 297] width 7 height 6
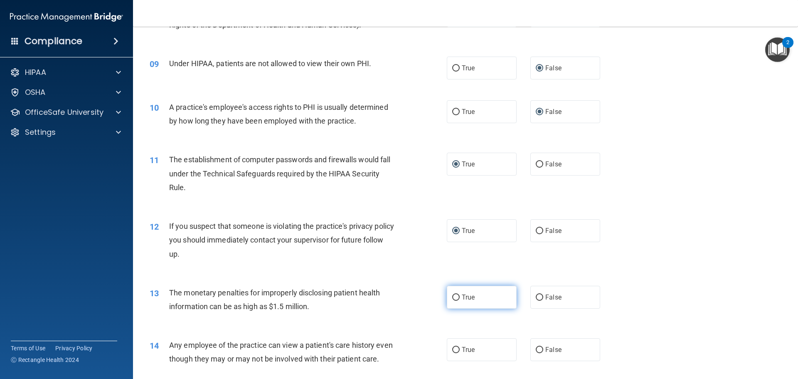
radio input "true"
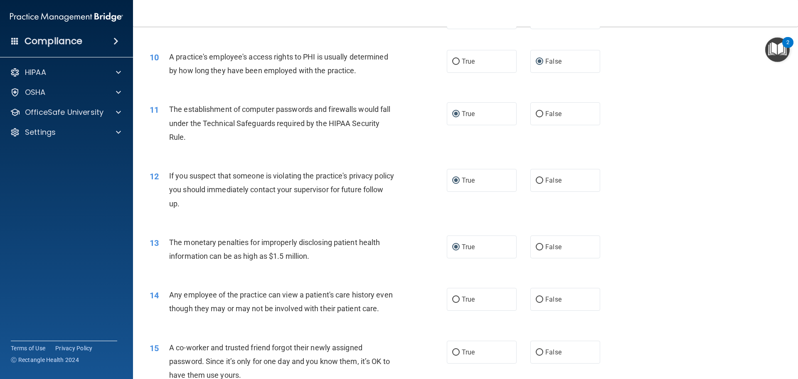
scroll to position [624, 0]
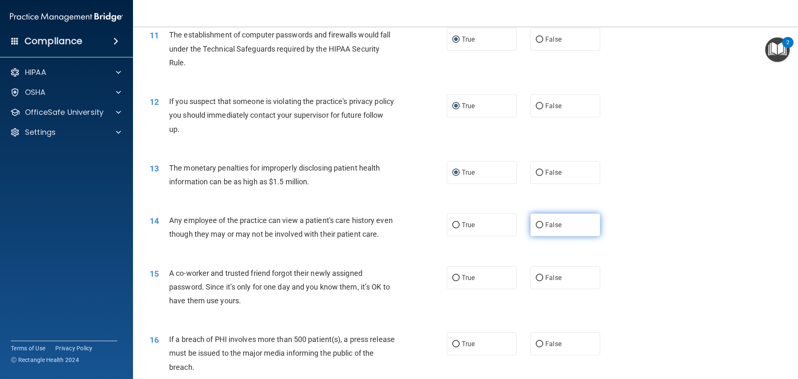
click at [538, 226] on input "False" at bounding box center [539, 225] width 7 height 6
radio input "true"
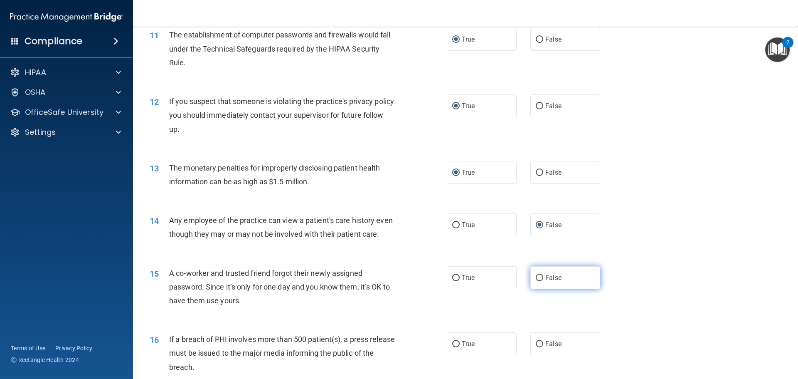
click at [536, 281] on input "False" at bounding box center [539, 278] width 7 height 6
radio input "true"
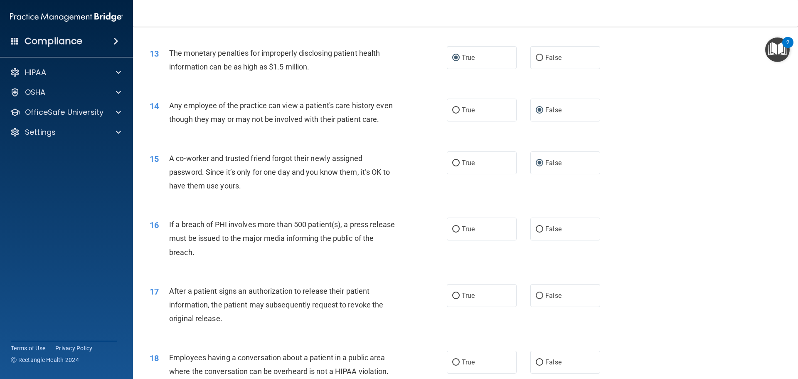
scroll to position [748, 0]
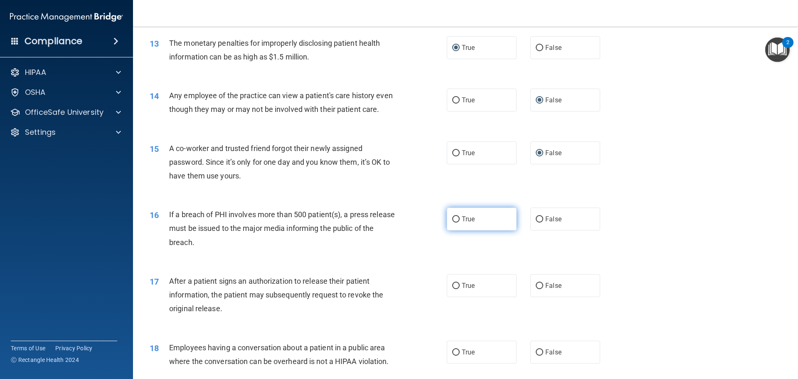
click at [455, 222] on input "True" at bounding box center [455, 219] width 7 height 6
radio input "true"
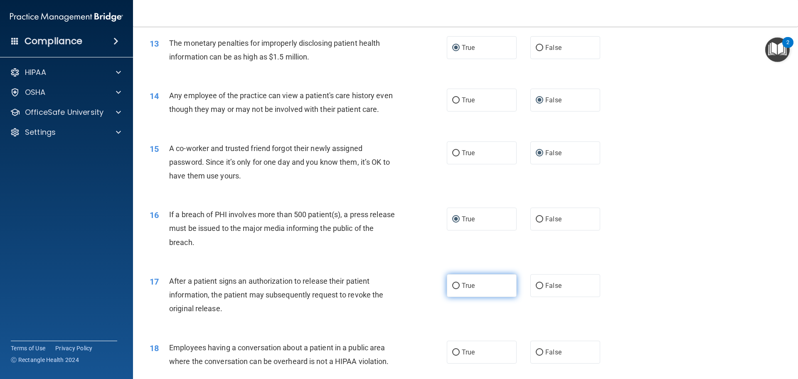
click at [452, 289] on input "True" at bounding box center [455, 286] width 7 height 6
radio input "true"
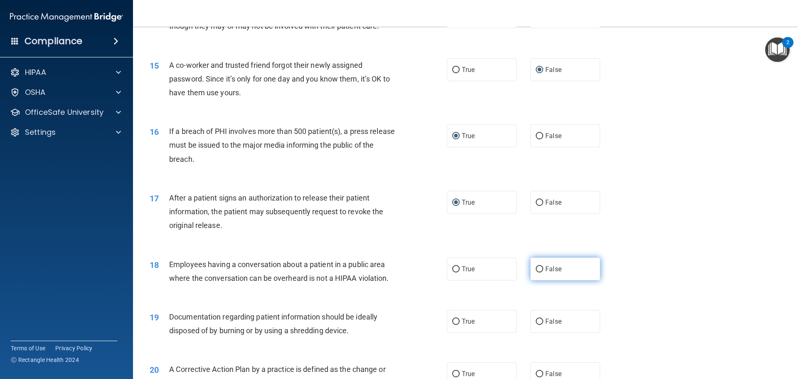
click at [536, 272] on input "False" at bounding box center [539, 269] width 7 height 6
radio input "true"
click at [452, 325] on input "True" at bounding box center [455, 321] width 7 height 6
radio input "true"
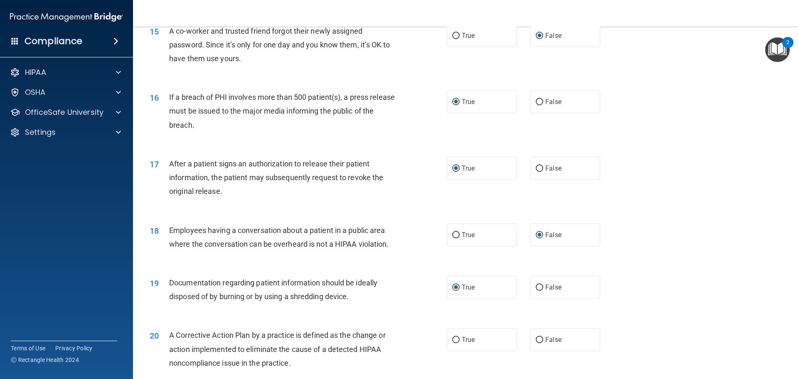
scroll to position [956, 0]
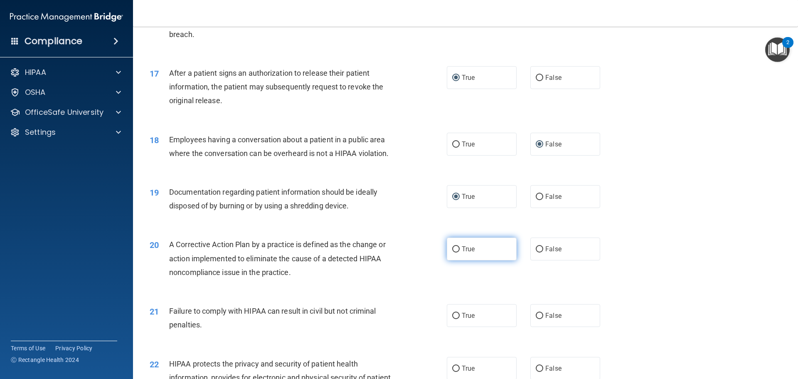
click at [455, 252] on input "True" at bounding box center [455, 249] width 7 height 6
radio input "true"
click at [537, 319] on input "False" at bounding box center [539, 316] width 7 height 6
radio input "true"
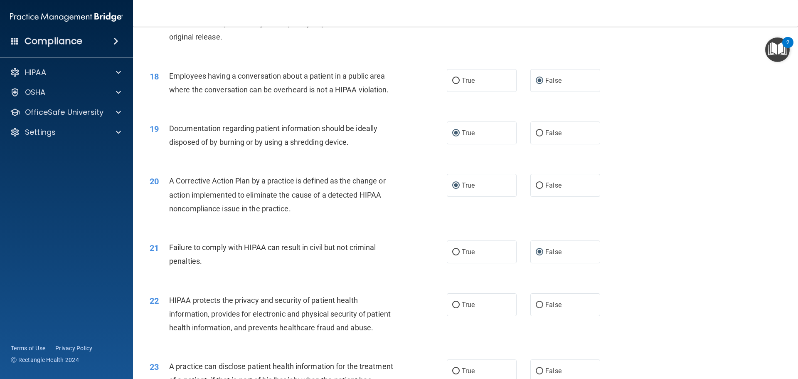
scroll to position [1122, 0]
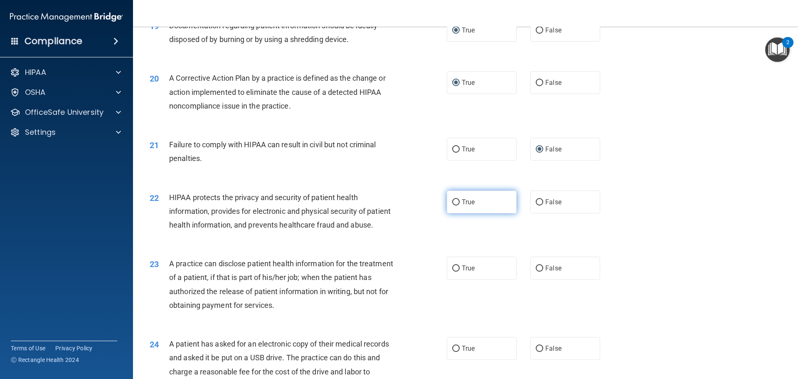
click at [452, 205] on input "True" at bounding box center [455, 202] width 7 height 6
radio input "true"
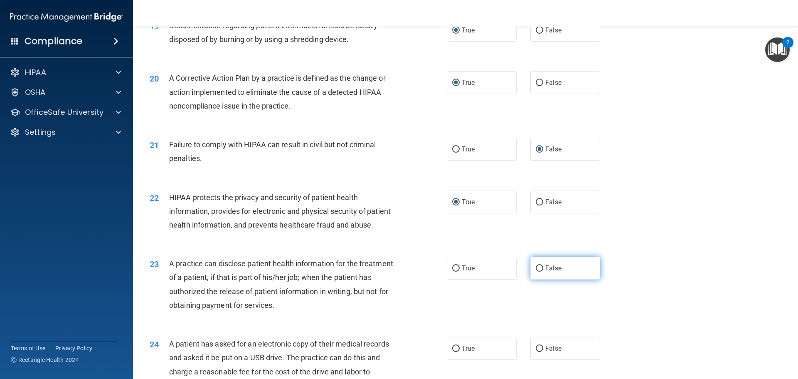
click at [536, 271] on input "False" at bounding box center [539, 268] width 7 height 6
radio input "true"
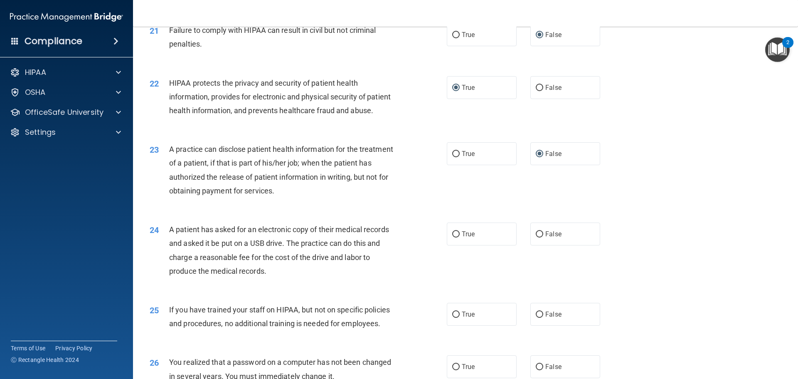
scroll to position [1247, 0]
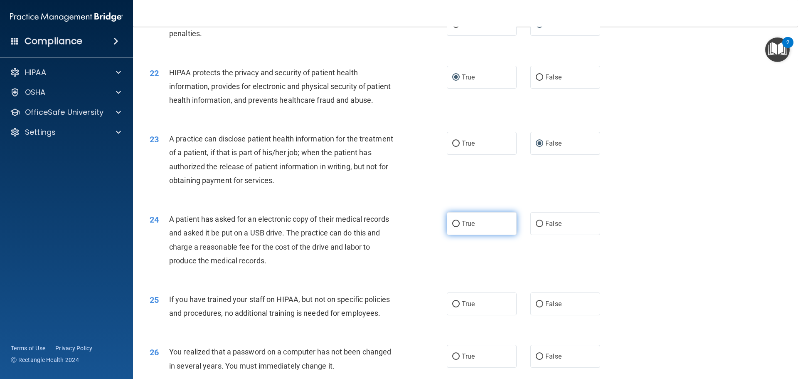
click at [454, 227] on input "True" at bounding box center [455, 224] width 7 height 6
radio input "true"
click at [539, 307] on input "False" at bounding box center [539, 304] width 7 height 6
radio input "true"
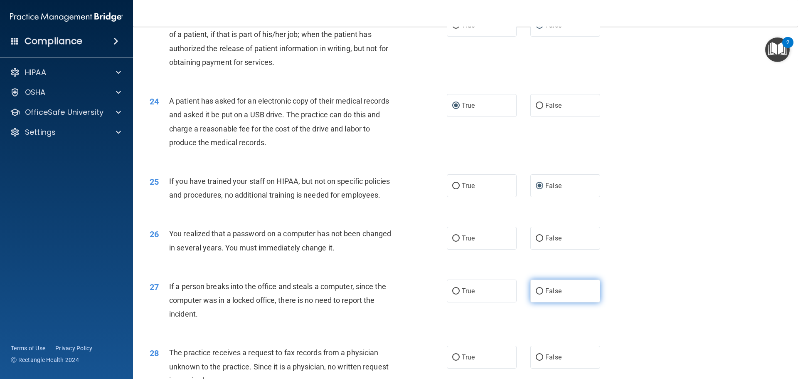
scroll to position [1372, 0]
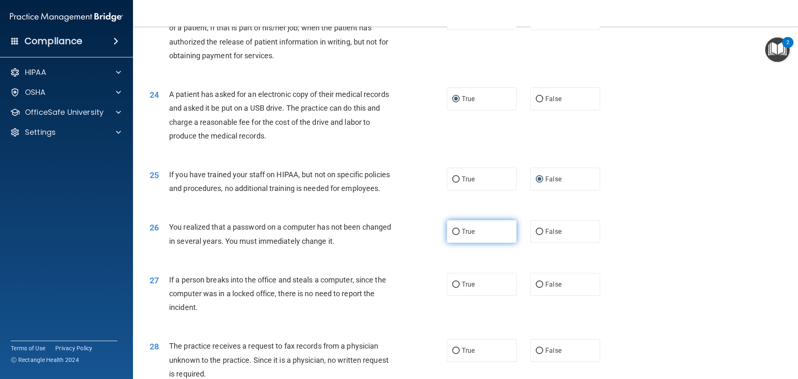
click at [452, 235] on input "True" at bounding box center [455, 232] width 7 height 6
radio input "true"
click at [538, 288] on input "False" at bounding box center [539, 284] width 7 height 6
radio input "true"
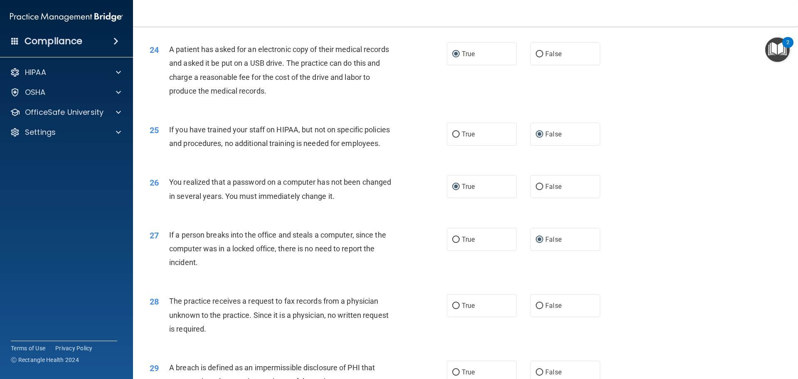
scroll to position [1538, 0]
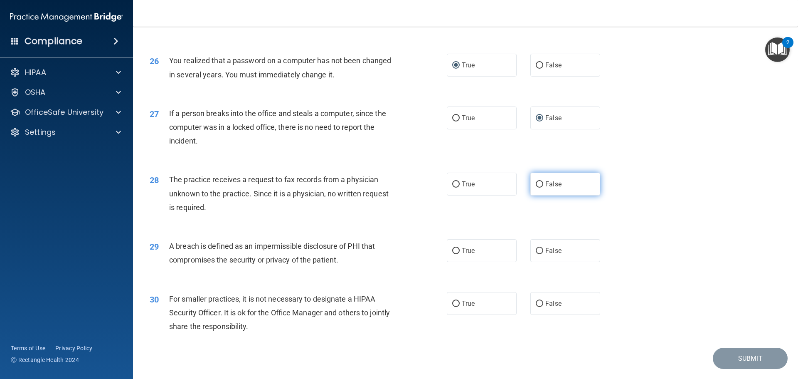
click at [536, 187] on input "False" at bounding box center [539, 184] width 7 height 6
radio input "true"
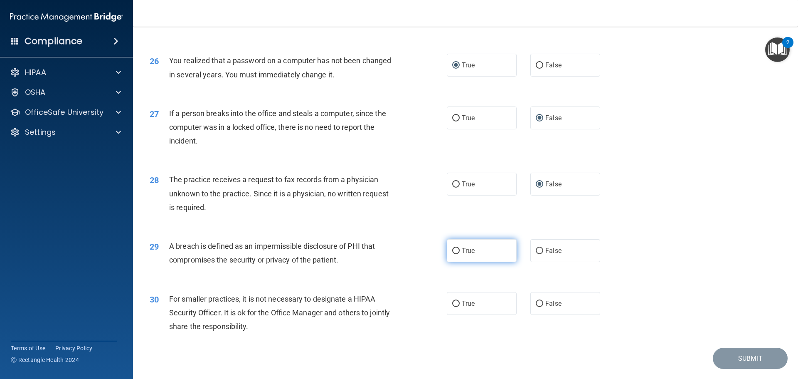
click at [452, 254] on input "True" at bounding box center [455, 251] width 7 height 6
radio input "true"
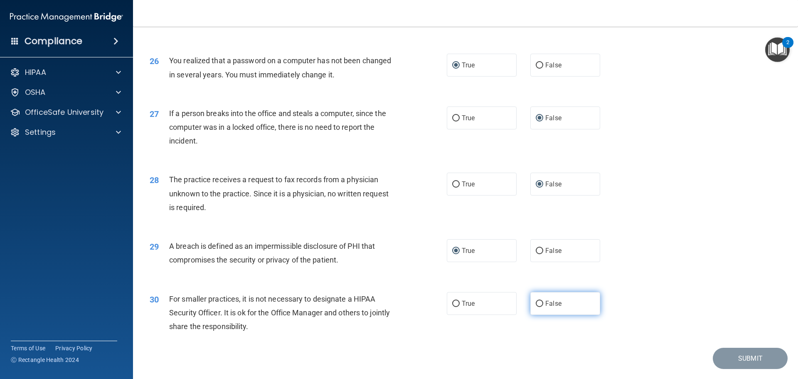
drag, startPoint x: 534, startPoint y: 332, endPoint x: 545, endPoint y: 330, distance: 11.3
click at [536, 307] on input "False" at bounding box center [539, 304] width 7 height 6
radio input "true"
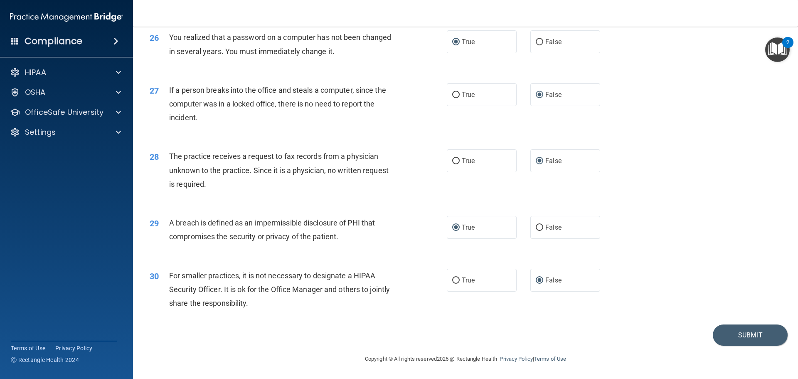
scroll to position [1589, 0]
click at [740, 332] on button "Submit" at bounding box center [750, 334] width 75 height 21
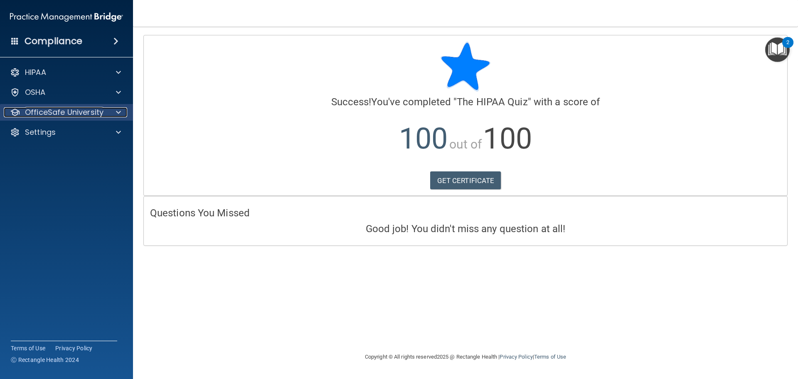
click at [81, 112] on p "OfficeSafe University" at bounding box center [64, 112] width 79 height 10
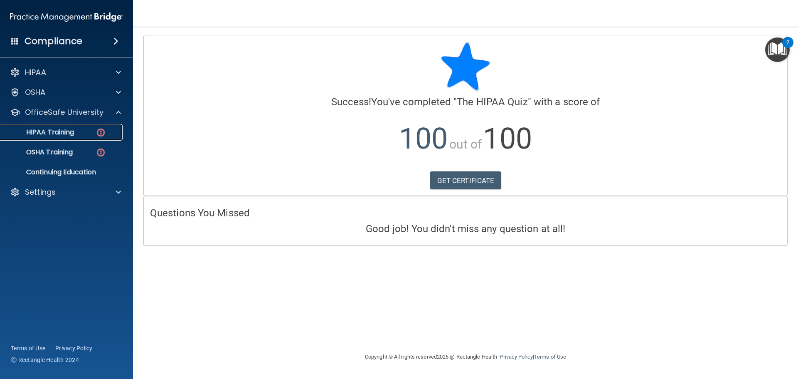
click at [88, 133] on div "HIPAA Training" at bounding box center [61, 132] width 113 height 8
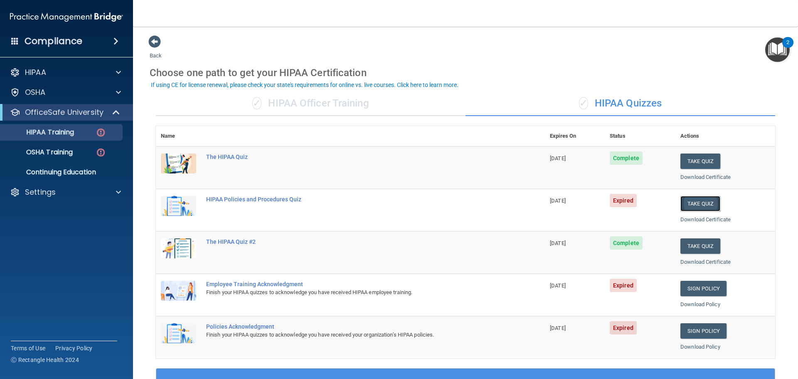
click at [699, 201] on button "Take Quiz" at bounding box center [700, 203] width 40 height 15
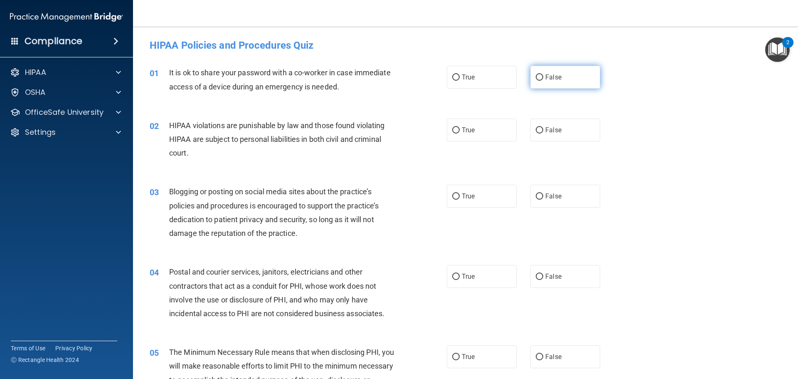
click at [536, 77] on input "False" at bounding box center [539, 77] width 7 height 6
radio input "true"
click at [453, 129] on input "True" at bounding box center [455, 130] width 7 height 6
radio input "true"
click at [537, 194] on input "False" at bounding box center [539, 196] width 7 height 6
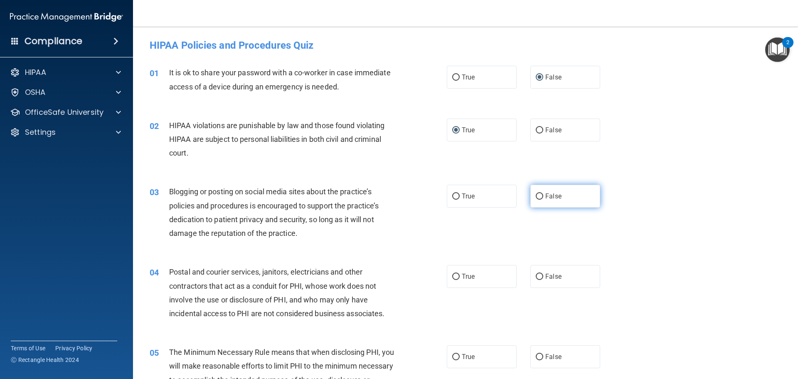
radio input "true"
click at [456, 274] on input "True" at bounding box center [455, 277] width 7 height 6
radio input "true"
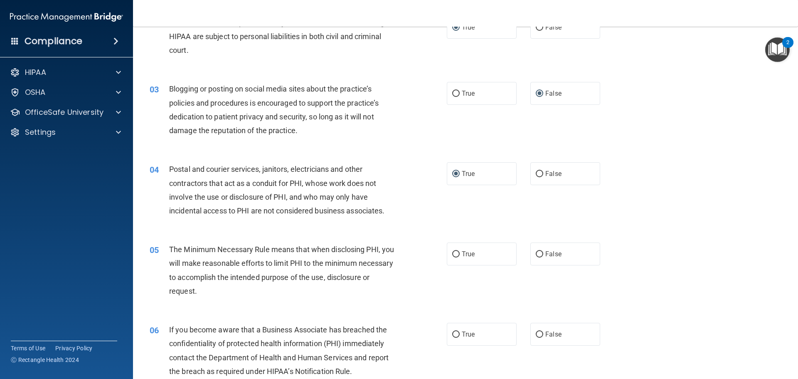
scroll to position [125, 0]
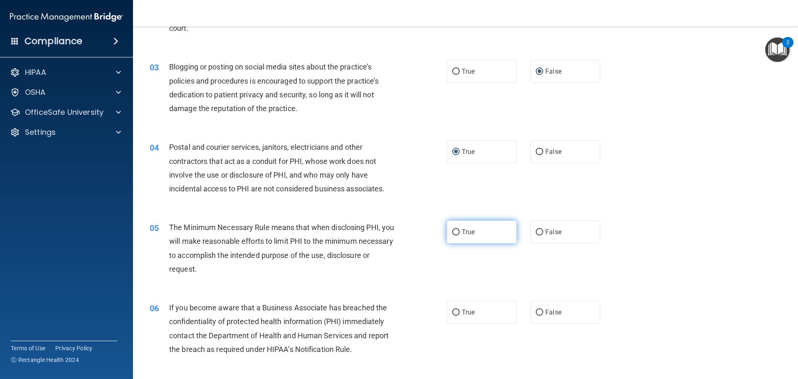
click at [455, 231] on input "True" at bounding box center [455, 232] width 7 height 6
radio input "true"
click at [536, 310] on input "False" at bounding box center [539, 312] width 7 height 6
radio input "true"
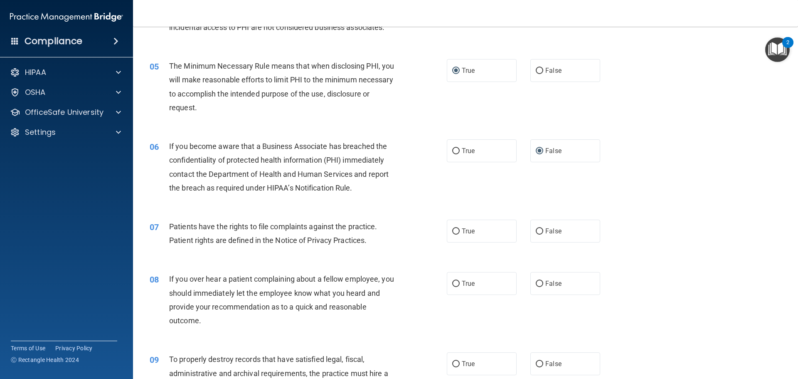
scroll to position [291, 0]
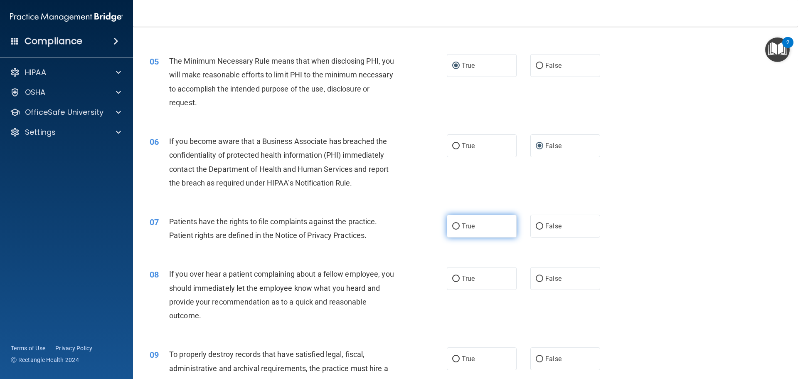
click at [452, 223] on input "True" at bounding box center [455, 226] width 7 height 6
radio input "true"
click at [539, 277] on input "False" at bounding box center [539, 279] width 7 height 6
radio input "true"
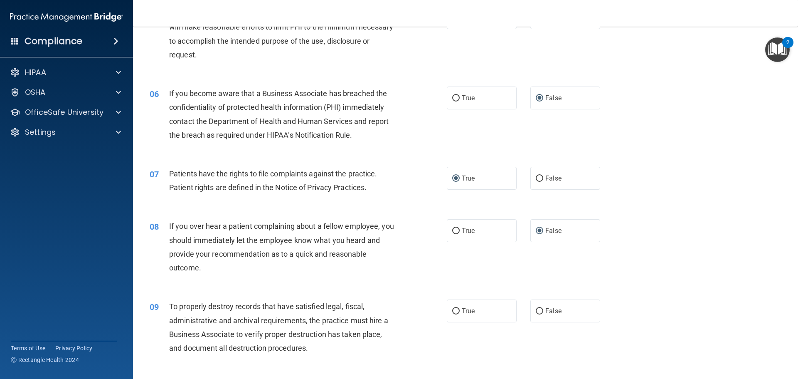
scroll to position [416, 0]
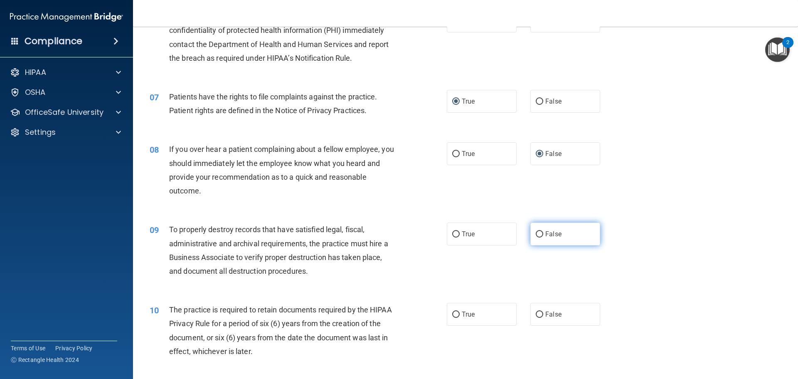
click at [536, 234] on input "False" at bounding box center [539, 234] width 7 height 6
radio input "true"
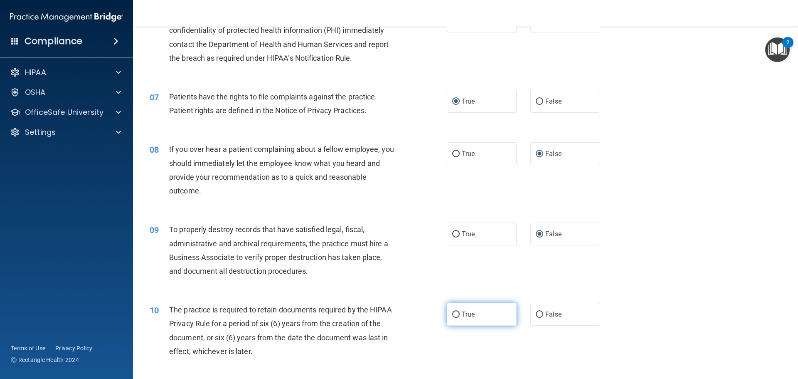
click at [452, 315] on input "True" at bounding box center [455, 314] width 7 height 6
radio input "true"
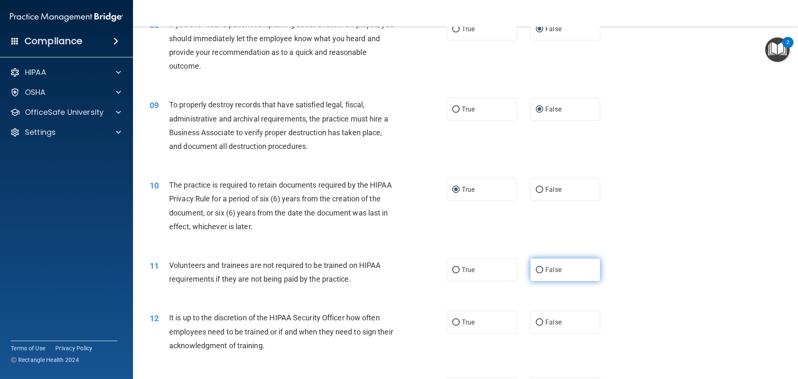
click at [538, 269] on input "False" at bounding box center [539, 270] width 7 height 6
radio input "true"
click at [536, 323] on input "False" at bounding box center [539, 322] width 7 height 6
radio input "true"
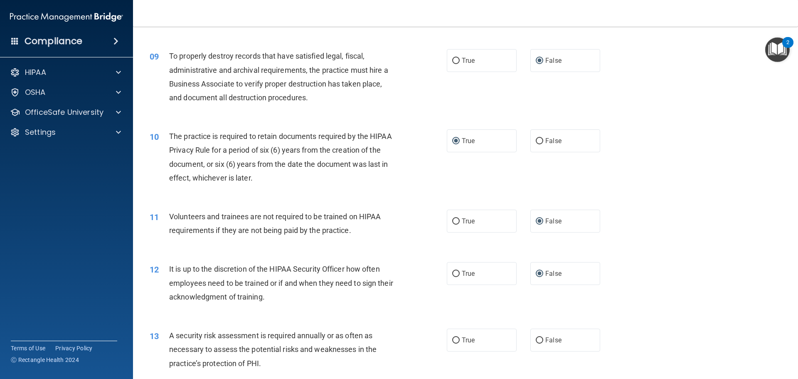
scroll to position [665, 0]
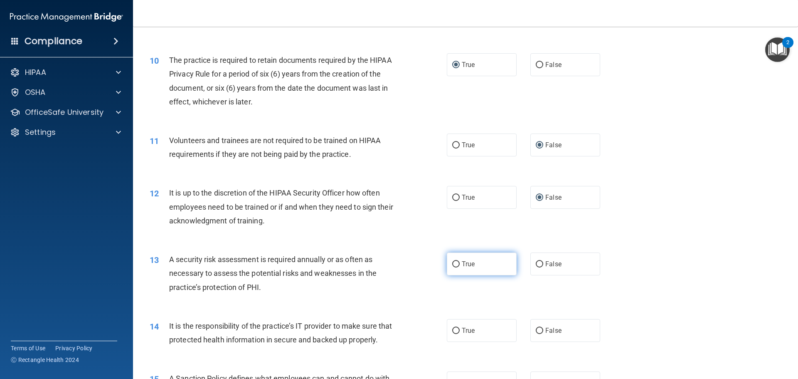
click at [454, 265] on input "True" at bounding box center [455, 264] width 7 height 6
radio input "true"
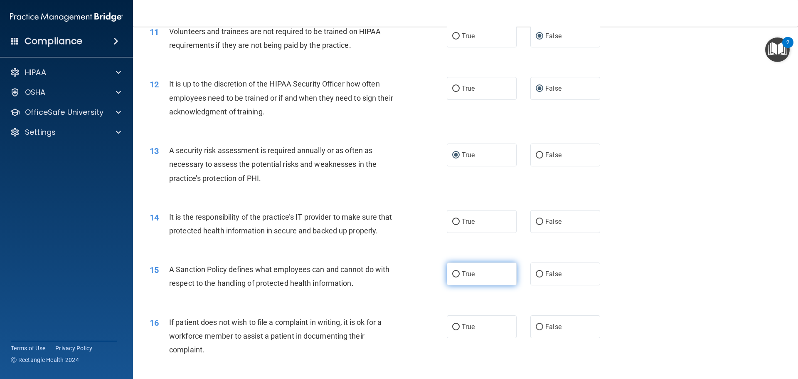
scroll to position [790, 0]
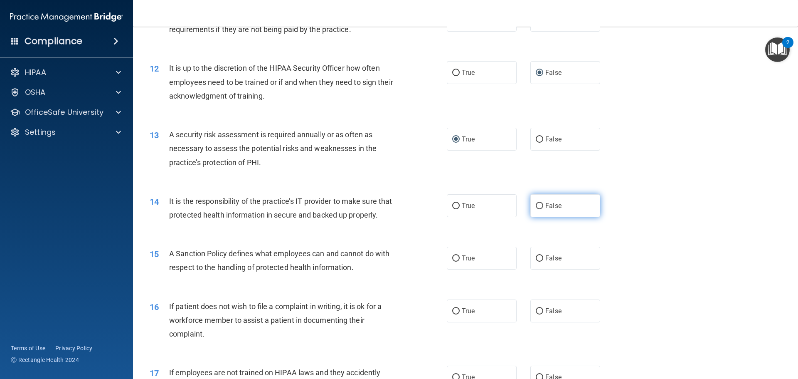
click at [536, 208] on input "False" at bounding box center [539, 206] width 7 height 6
radio input "true"
click at [537, 261] on input "False" at bounding box center [539, 258] width 7 height 6
radio input "true"
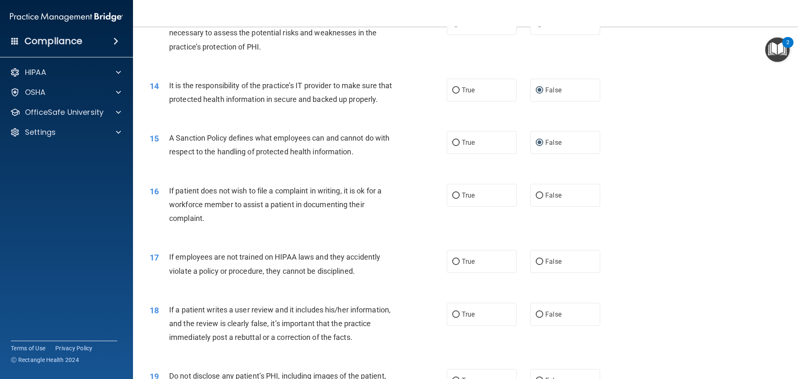
scroll to position [915, 0]
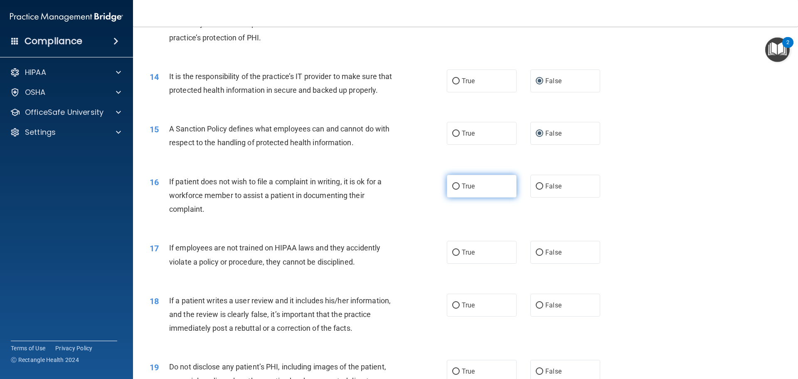
click at [454, 190] on input "True" at bounding box center [455, 186] width 7 height 6
radio input "true"
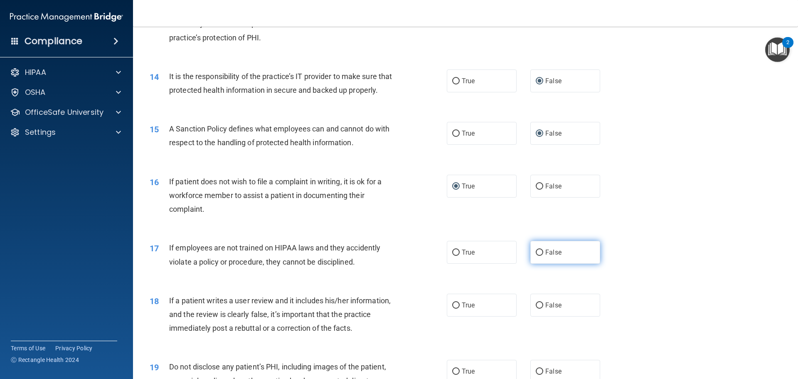
click at [536, 256] on input "False" at bounding box center [539, 252] width 7 height 6
radio input "true"
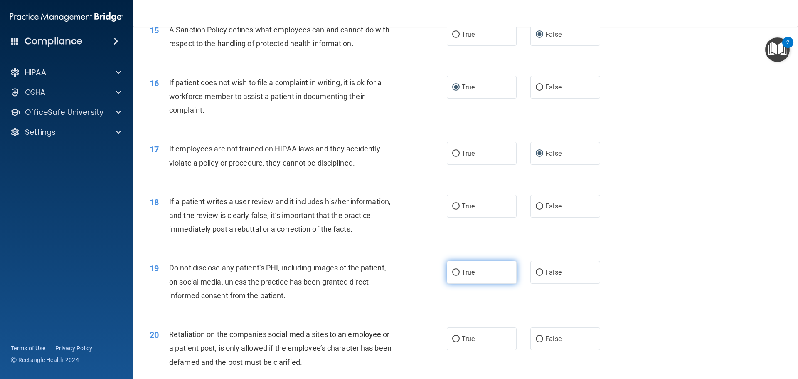
scroll to position [1039, 0]
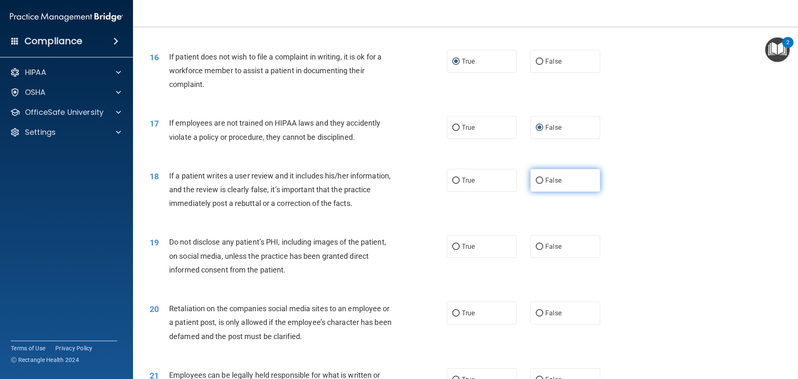
click at [536, 184] on input "False" at bounding box center [539, 181] width 7 height 6
radio input "true"
click at [453, 250] on input "True" at bounding box center [455, 247] width 7 height 6
radio input "true"
click at [536, 316] on input "False" at bounding box center [539, 313] width 7 height 6
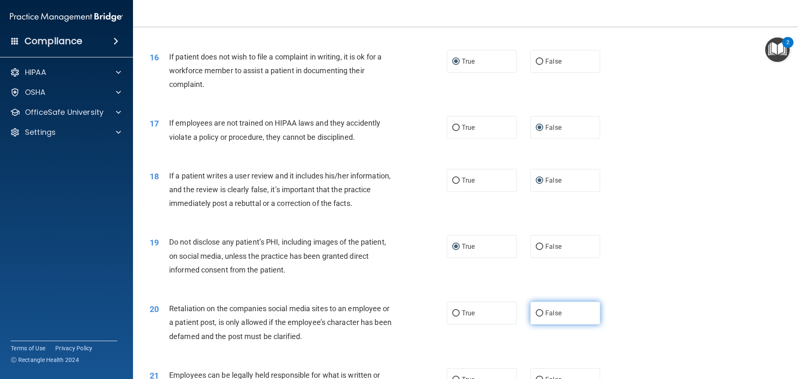
radio input "true"
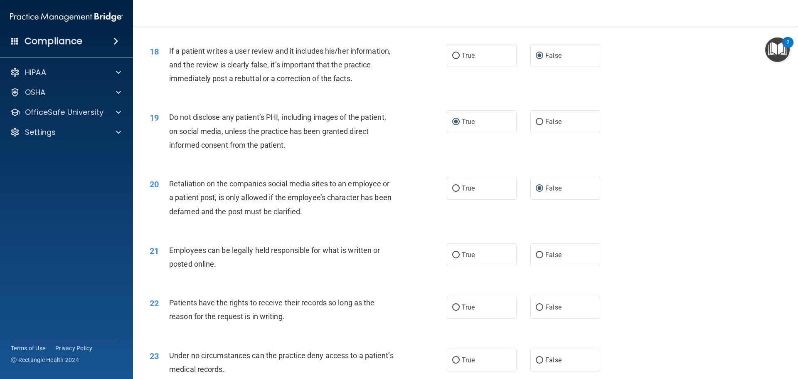
scroll to position [1206, 0]
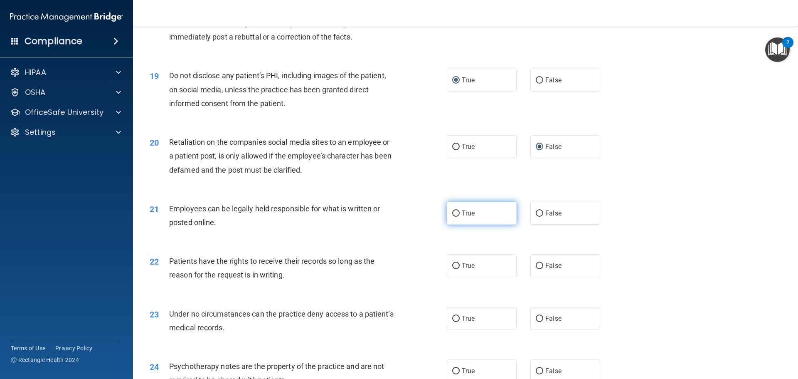
click at [452, 217] on input "True" at bounding box center [455, 213] width 7 height 6
radio input "true"
click at [537, 269] on input "False" at bounding box center [539, 266] width 7 height 6
radio input "true"
click at [536, 322] on input "False" at bounding box center [539, 319] width 7 height 6
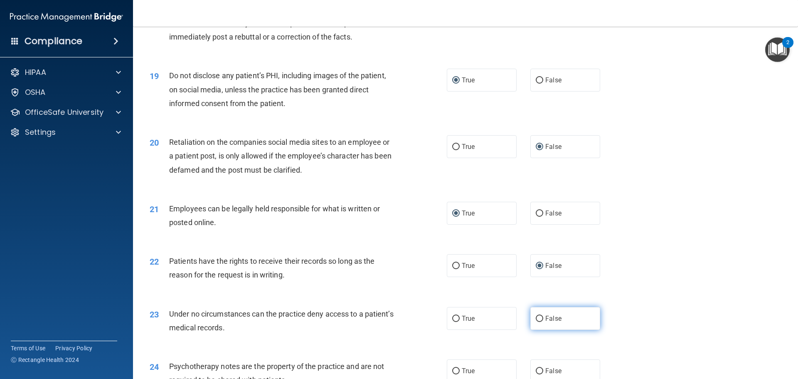
radio input "true"
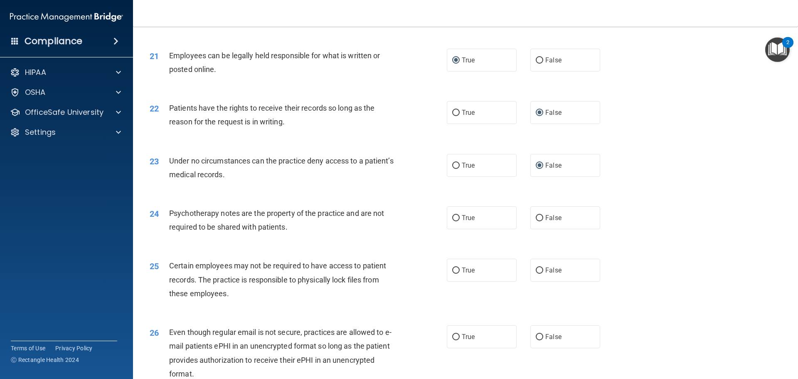
scroll to position [1413, 0]
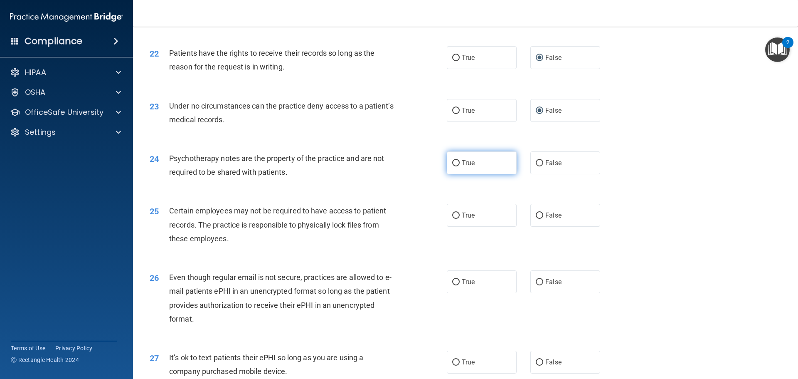
click at [453, 166] on input "True" at bounding box center [455, 163] width 7 height 6
radio input "true"
click at [453, 219] on input "True" at bounding box center [455, 215] width 7 height 6
radio input "true"
click at [453, 285] on input "True" at bounding box center [455, 282] width 7 height 6
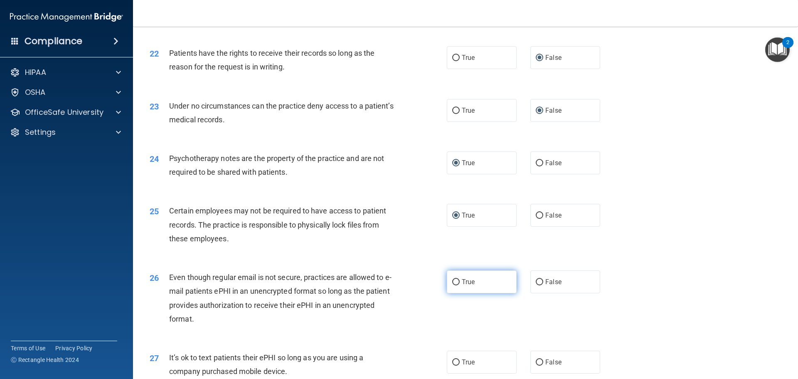
radio input "true"
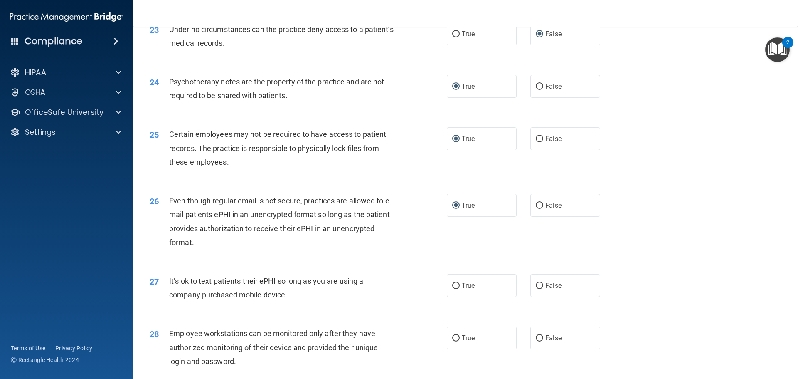
scroll to position [1496, 0]
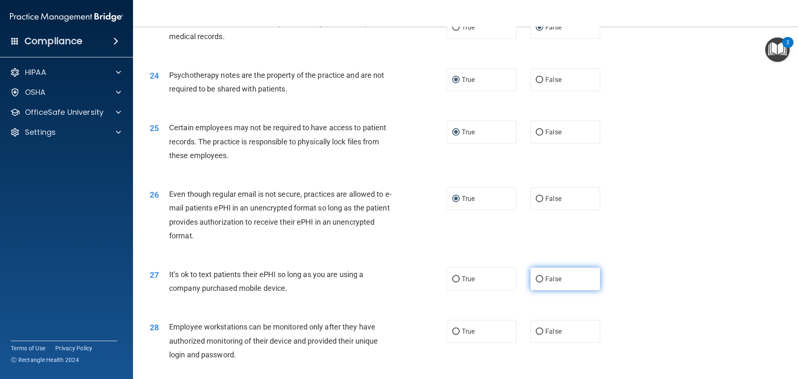
click at [536, 282] on input "False" at bounding box center [539, 279] width 7 height 6
radio input "true"
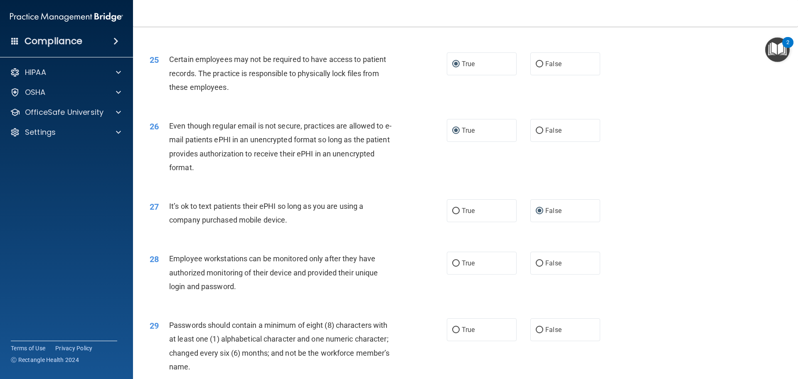
scroll to position [1580, 0]
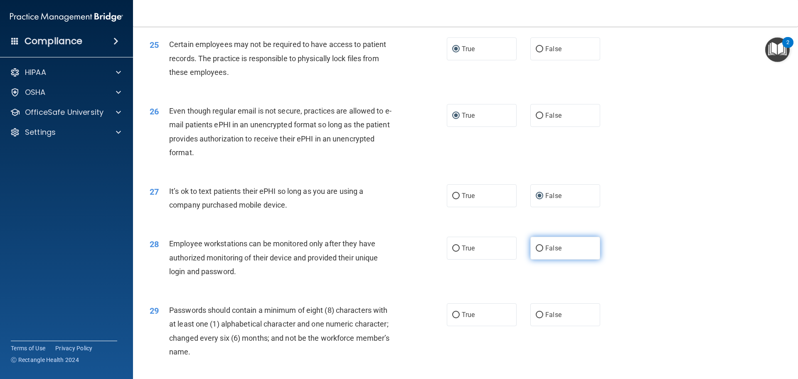
click at [538, 251] on input "False" at bounding box center [539, 248] width 7 height 6
radio input "true"
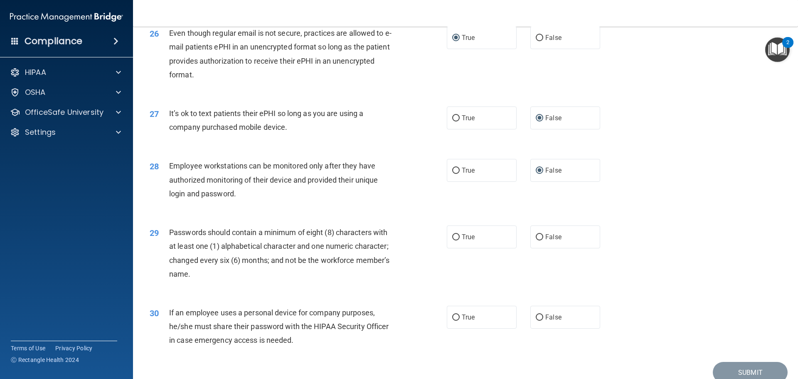
scroll to position [1663, 0]
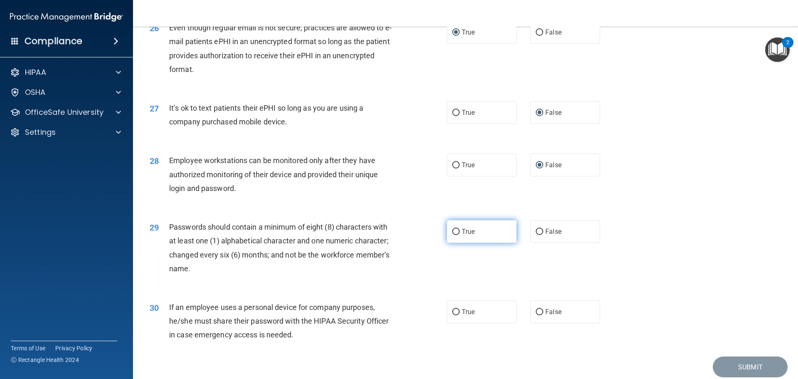
click at [452, 235] on input "True" at bounding box center [455, 232] width 7 height 6
radio input "true"
click at [537, 315] on input "False" at bounding box center [539, 312] width 7 height 6
radio input "true"
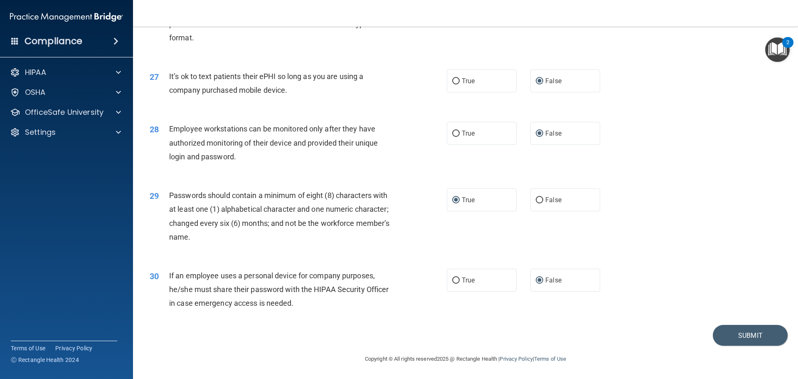
scroll to position [1708, 0]
click at [742, 332] on button "Submit" at bounding box center [750, 335] width 75 height 21
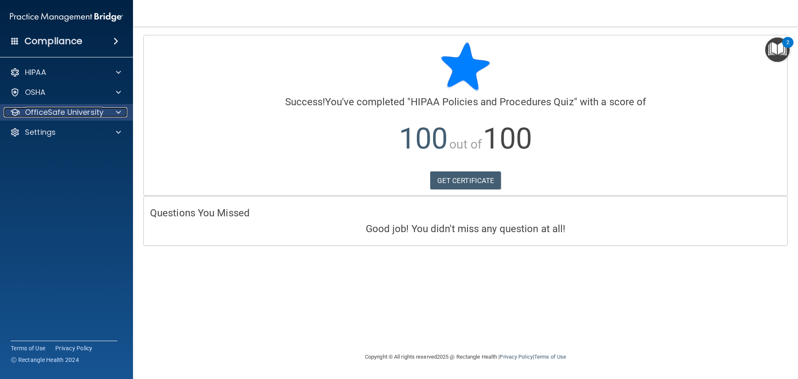
click at [76, 112] on p "OfficeSafe University" at bounding box center [64, 112] width 79 height 10
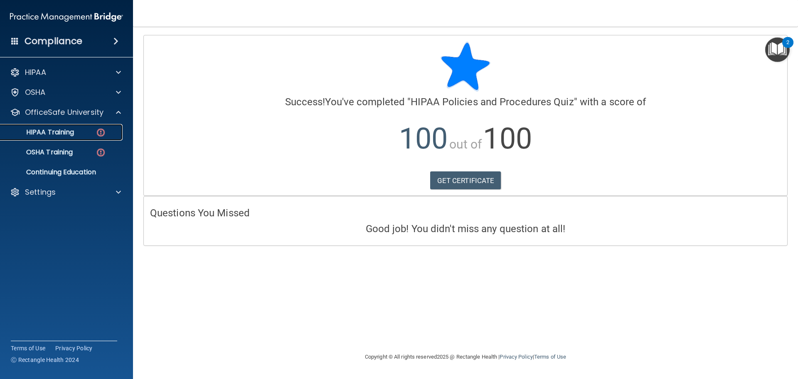
click at [83, 133] on div "HIPAA Training" at bounding box center [61, 132] width 113 height 8
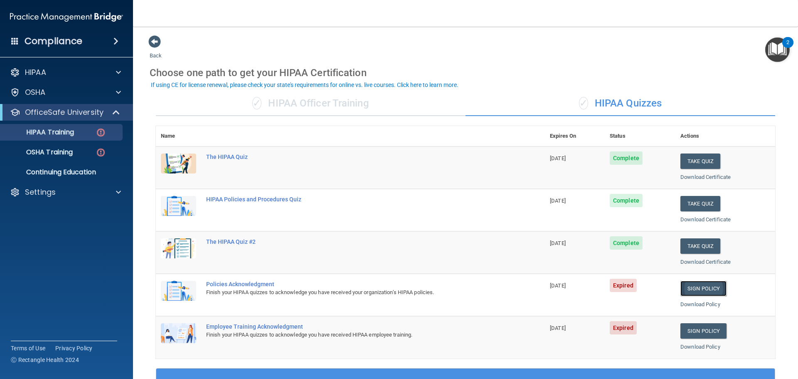
click at [703, 287] on link "Sign Policy" at bounding box center [703, 288] width 46 height 15
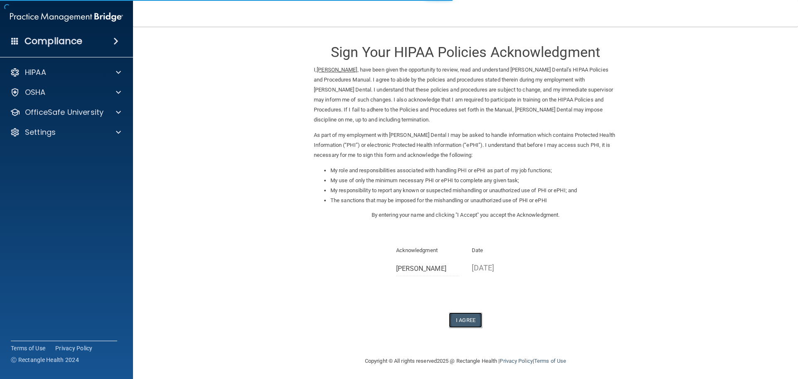
click at [461, 323] on button "I Agree" at bounding box center [465, 319] width 33 height 15
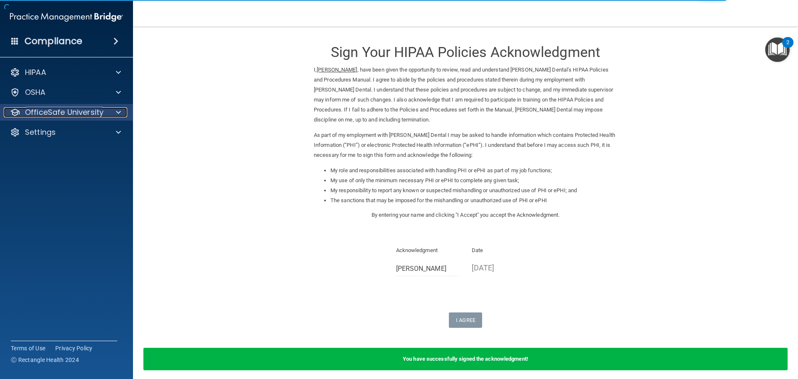
click at [71, 111] on p "OfficeSafe University" at bounding box center [64, 112] width 79 height 10
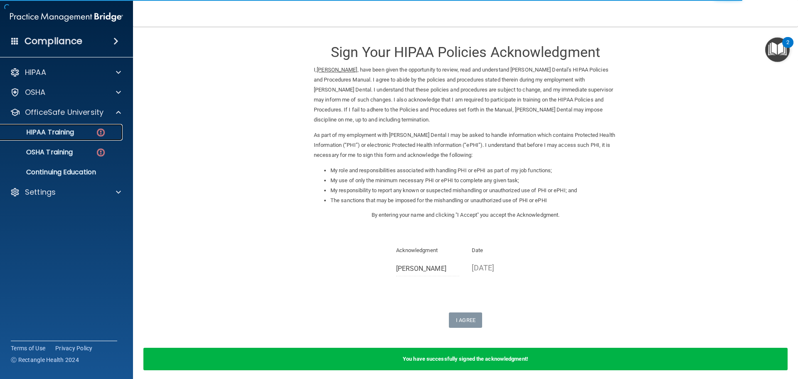
click at [78, 133] on div "HIPAA Training" at bounding box center [61, 132] width 113 height 8
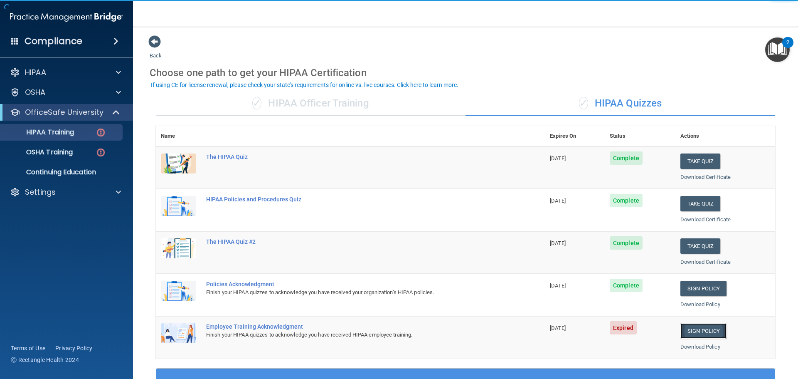
click at [689, 331] on link "Sign Policy" at bounding box center [703, 330] width 46 height 15
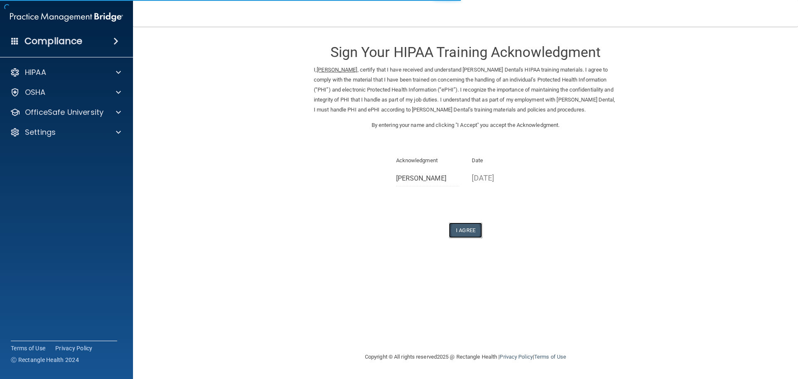
click at [460, 231] on button "I Agree" at bounding box center [465, 229] width 33 height 15
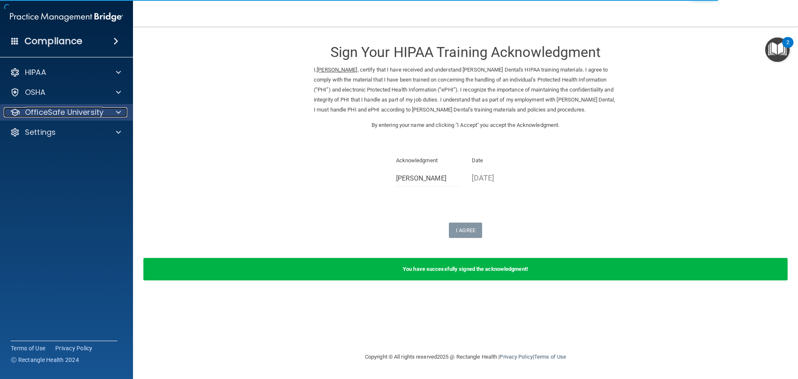
click at [105, 113] on div "OfficeSafe University" at bounding box center [55, 112] width 103 height 10
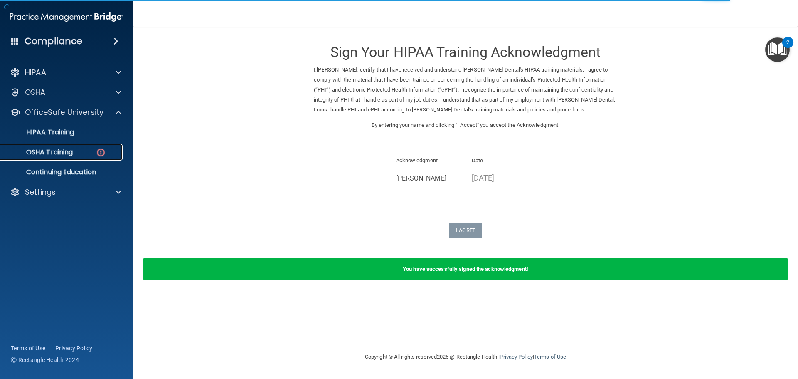
click at [103, 152] on img at bounding box center [101, 152] width 10 height 10
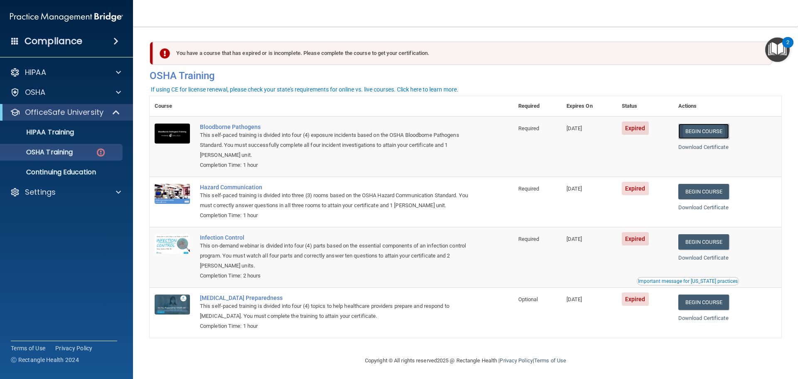
click at [692, 131] on link "Begin Course" at bounding box center [703, 130] width 51 height 15
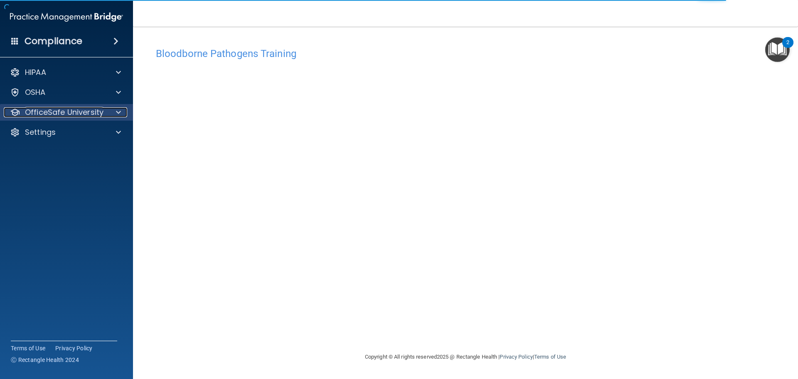
click at [91, 111] on p "OfficeSafe University" at bounding box center [64, 112] width 79 height 10
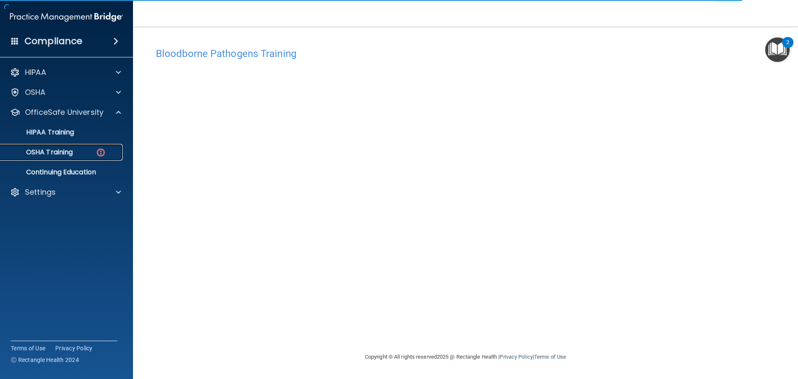
click at [89, 150] on div "OSHA Training" at bounding box center [61, 152] width 113 height 8
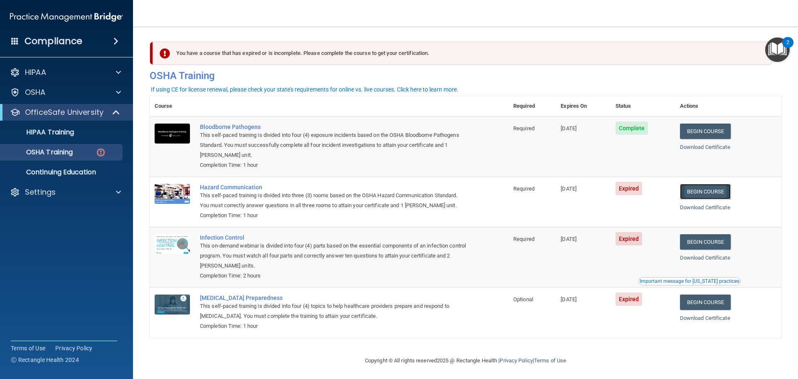
click at [716, 192] on link "Begin Course" at bounding box center [705, 191] width 51 height 15
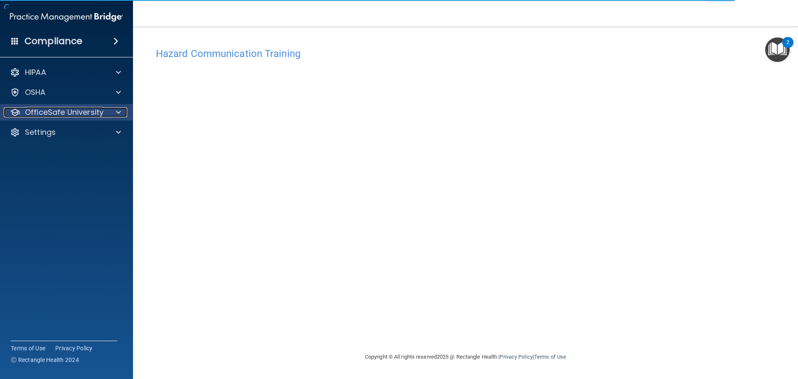
click at [100, 111] on p "OfficeSafe University" at bounding box center [64, 112] width 79 height 10
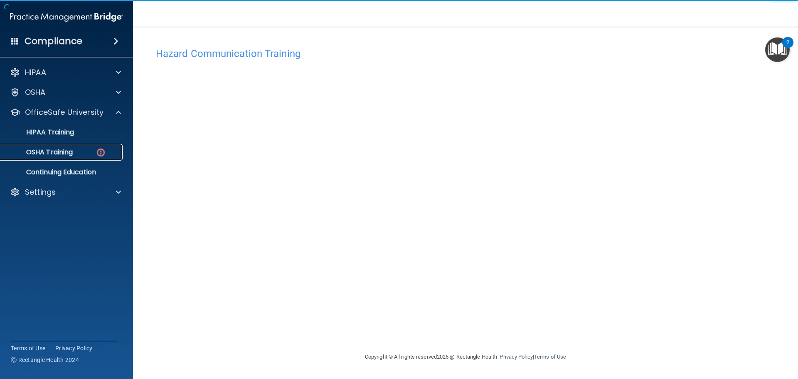
click at [81, 149] on div "OSHA Training" at bounding box center [61, 152] width 113 height 8
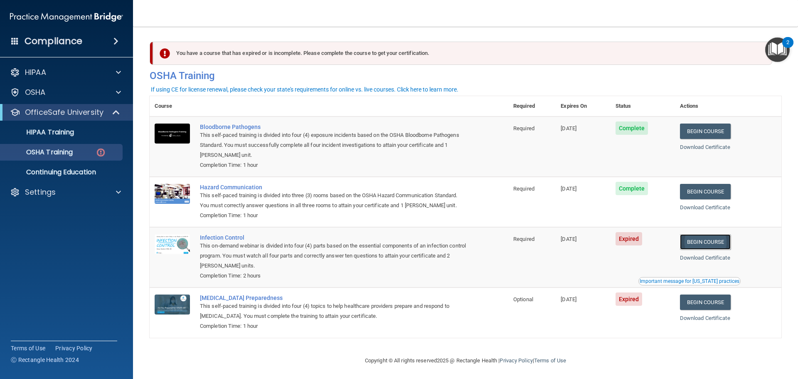
click at [710, 244] on link "Begin Course" at bounding box center [705, 241] width 51 height 15
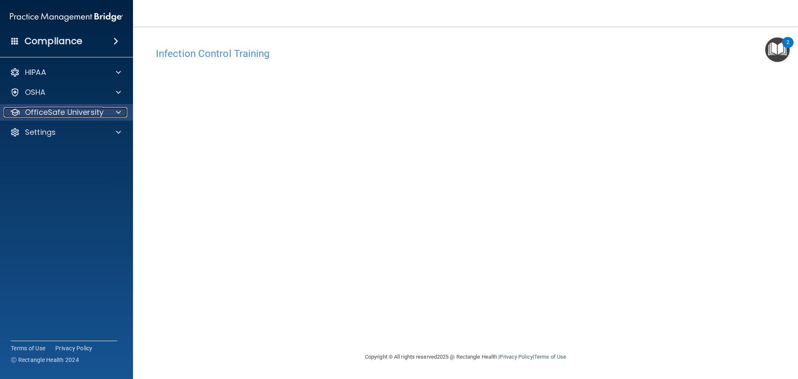
click at [69, 107] on p "OfficeSafe University" at bounding box center [64, 112] width 79 height 10
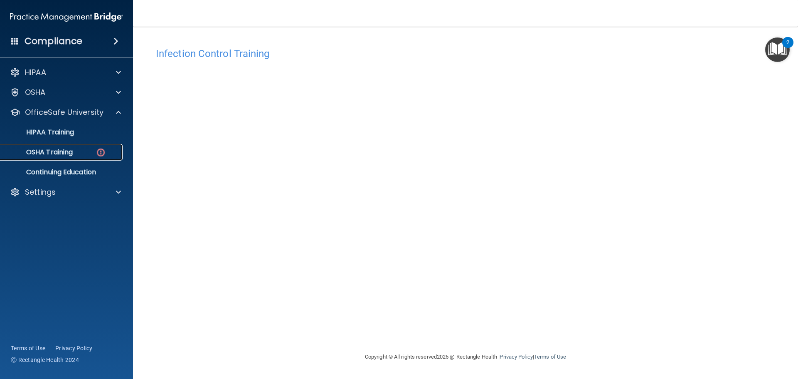
click at [77, 151] on div "OSHA Training" at bounding box center [61, 152] width 113 height 8
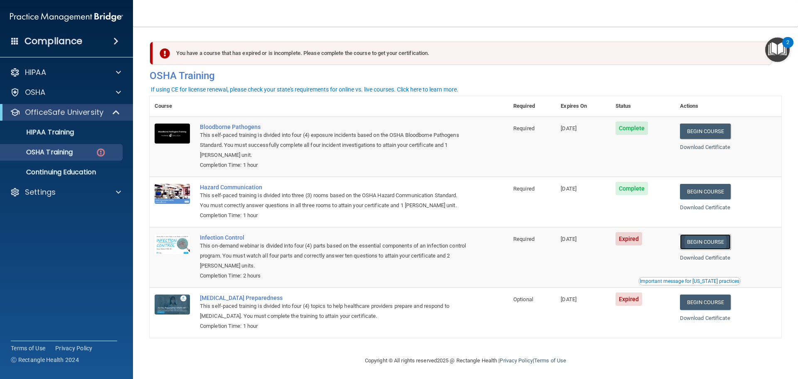
click at [694, 243] on link "Begin Course" at bounding box center [705, 241] width 51 height 15
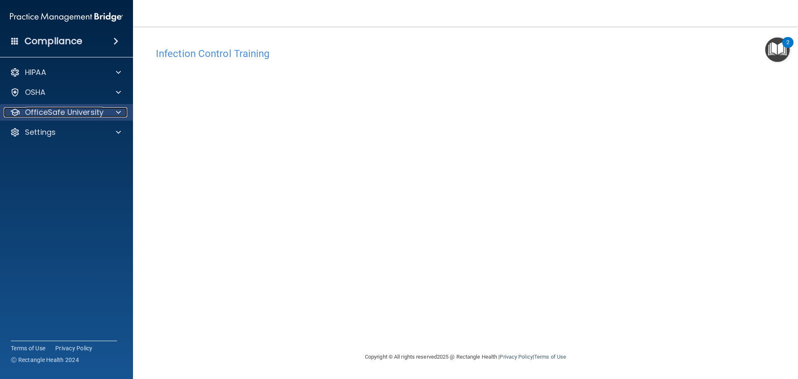
click at [87, 113] on p "OfficeSafe University" at bounding box center [64, 112] width 79 height 10
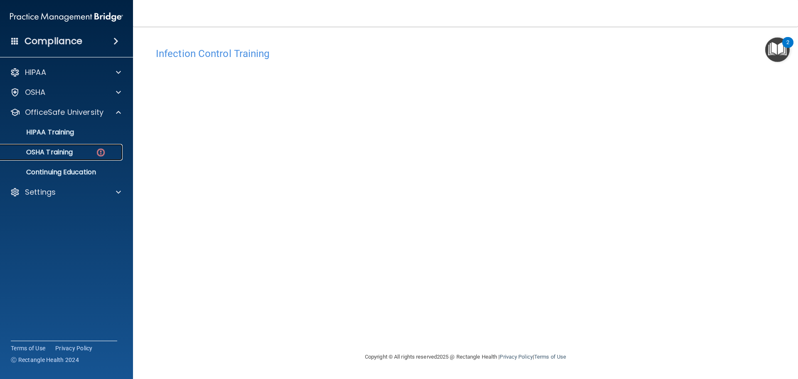
click at [83, 152] on div "OSHA Training" at bounding box center [61, 152] width 113 height 8
